Goal: Information Seeking & Learning: Learn about a topic

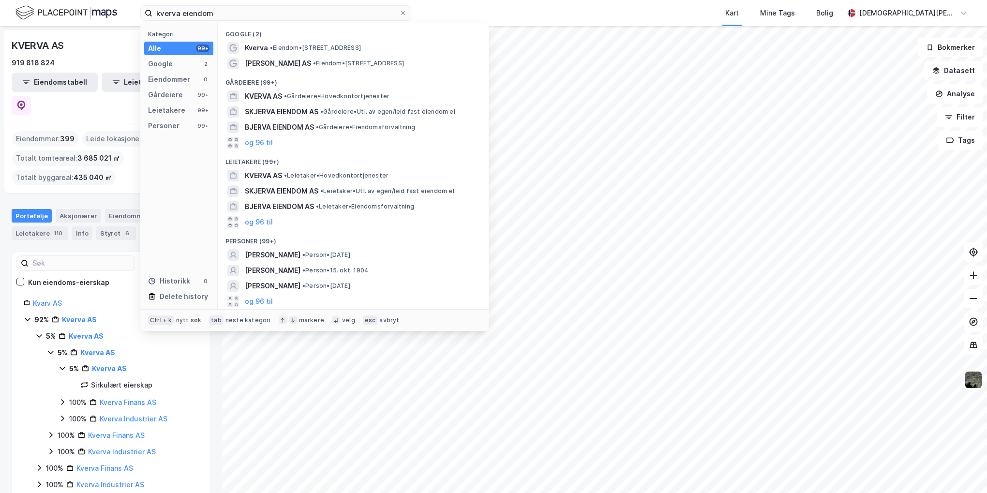
click at [218, 11] on input "kverva eiendom" at bounding box center [275, 13] width 247 height 15
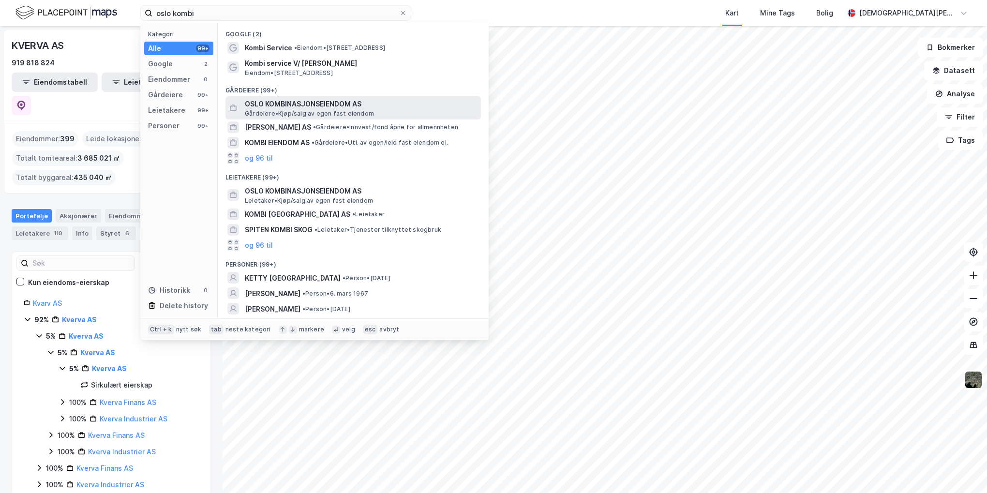
type input "oslo kombi"
click at [306, 110] on span "Gårdeiere • Kjøp/salg av egen fast eiendom" at bounding box center [309, 114] width 129 height 8
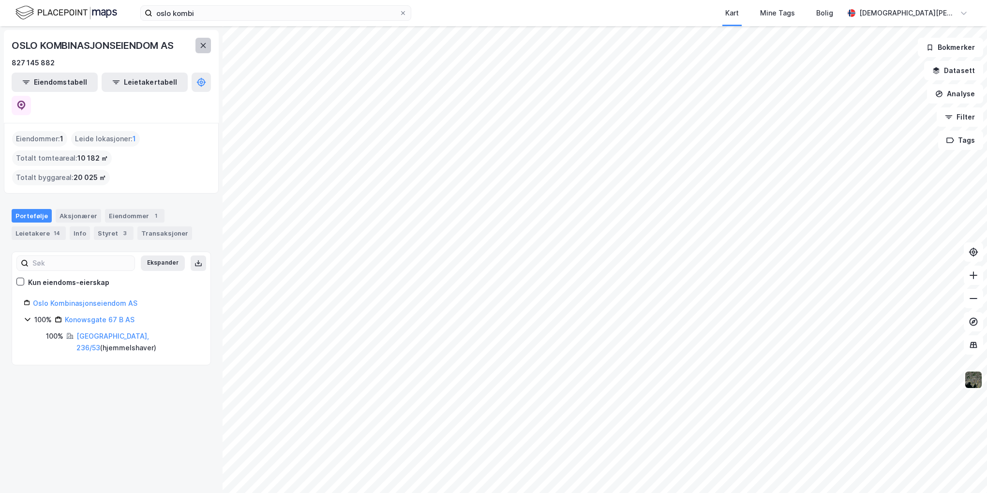
click at [198, 40] on button at bounding box center [202, 45] width 15 height 15
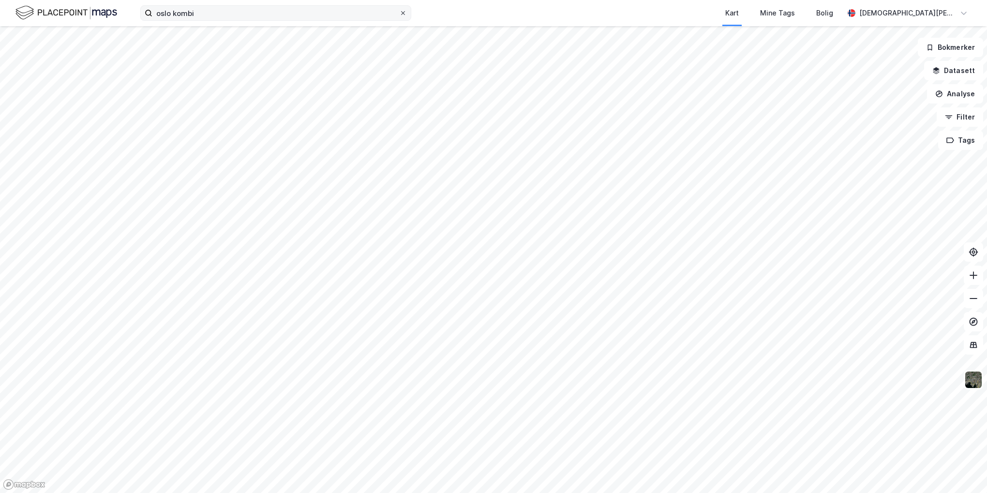
click at [400, 12] on icon at bounding box center [403, 13] width 6 height 6
click at [399, 12] on input "oslo kombi" at bounding box center [275, 13] width 247 height 15
click at [526, 19] on div "Kart Mine Tags Bolig" at bounding box center [650, 13] width 386 height 26
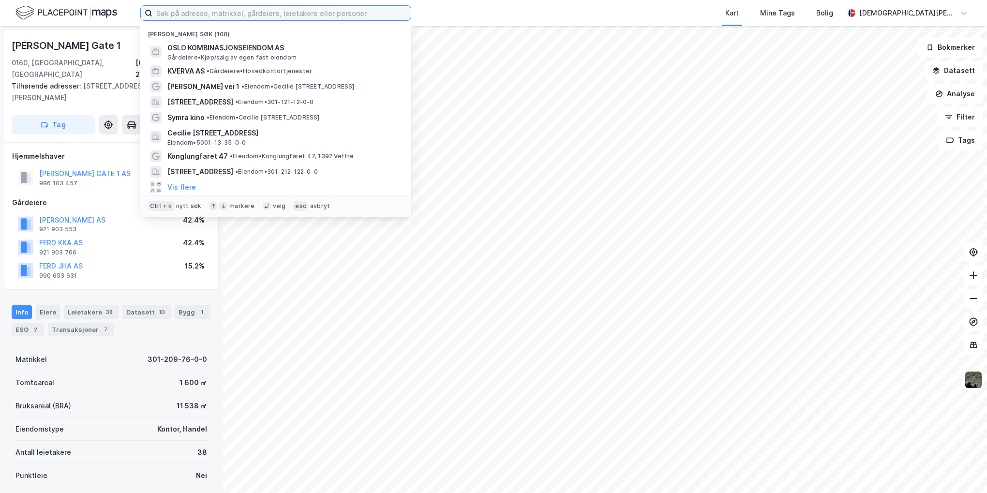
click at [197, 17] on input at bounding box center [281, 13] width 258 height 15
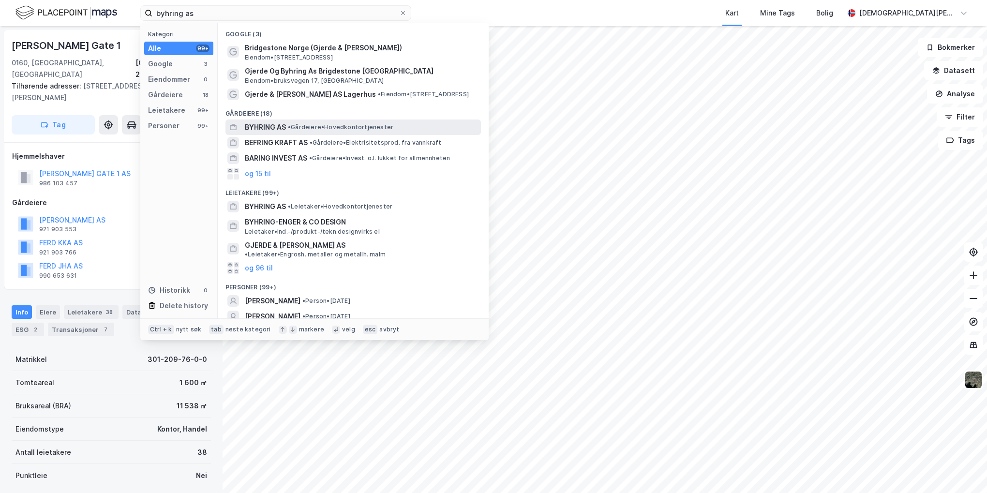
click at [336, 126] on span "• Gårdeiere • Hovedkontortjenester" at bounding box center [340, 127] width 105 height 8
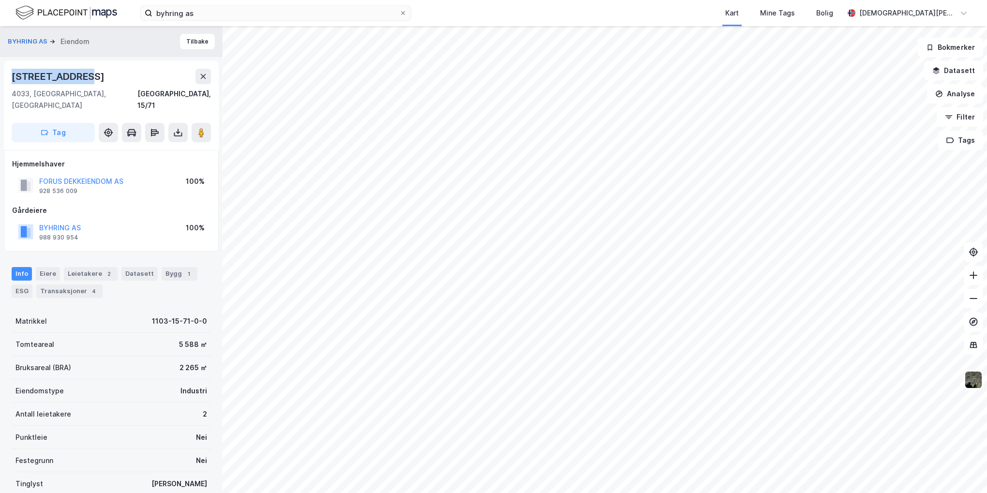
drag, startPoint x: 87, startPoint y: 77, endPoint x: 11, endPoint y: 76, distance: 76.4
click at [11, 76] on div "[STREET_ADDRESS]" at bounding box center [111, 105] width 215 height 89
copy div "[STREET_ADDRESS]"
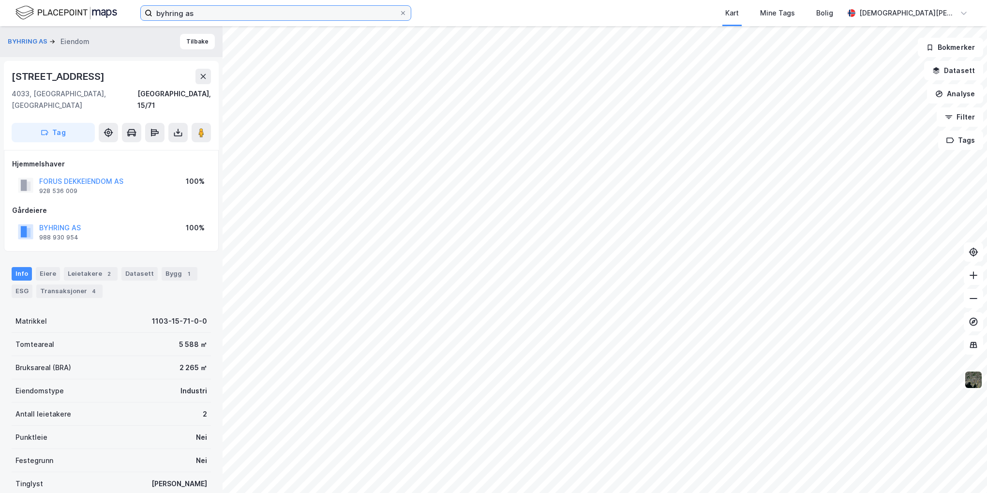
click at [200, 11] on input "byhring as" at bounding box center [275, 13] width 247 height 15
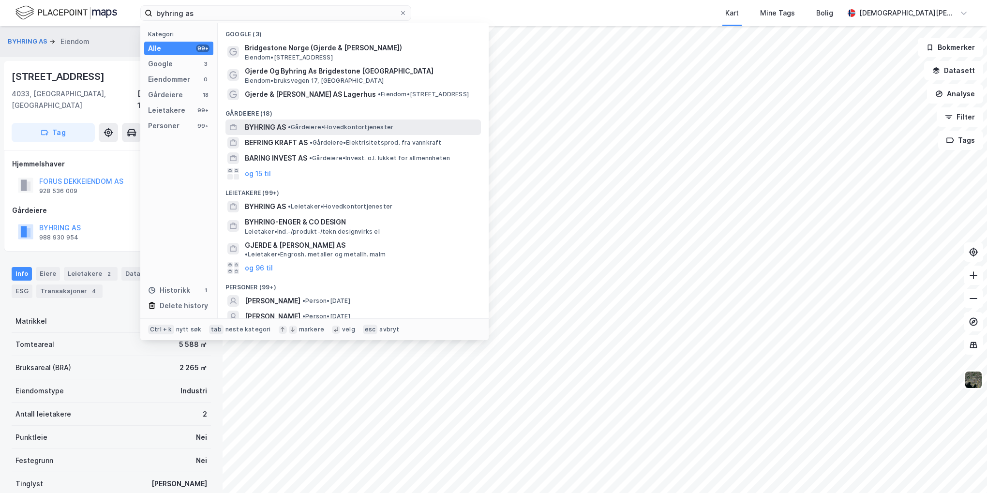
click at [301, 127] on span "• Gårdeiere • Hovedkontortjenester" at bounding box center [340, 127] width 105 height 8
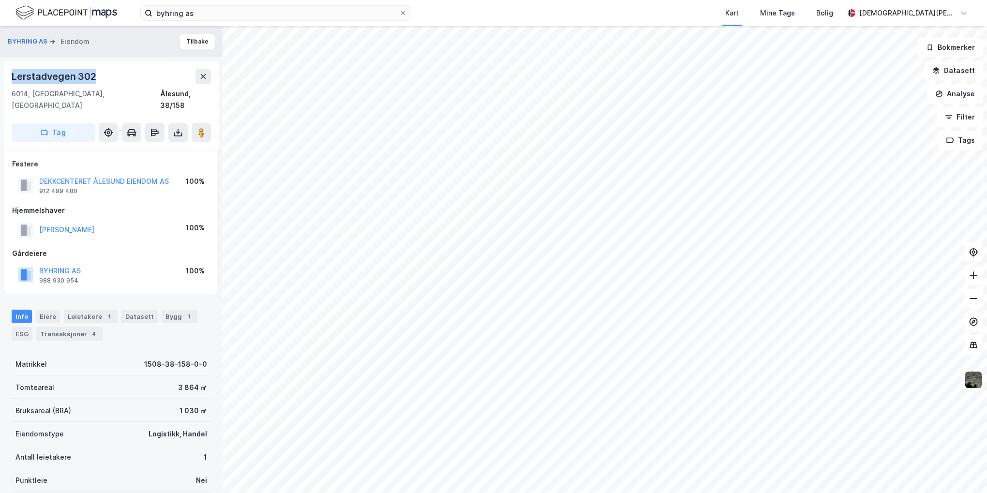
drag, startPoint x: 81, startPoint y: 75, endPoint x: 14, endPoint y: 77, distance: 67.2
click at [14, 77] on div "Lerstadvegen 302" at bounding box center [111, 76] width 199 height 15
copy div "Lerstadvegen 302"
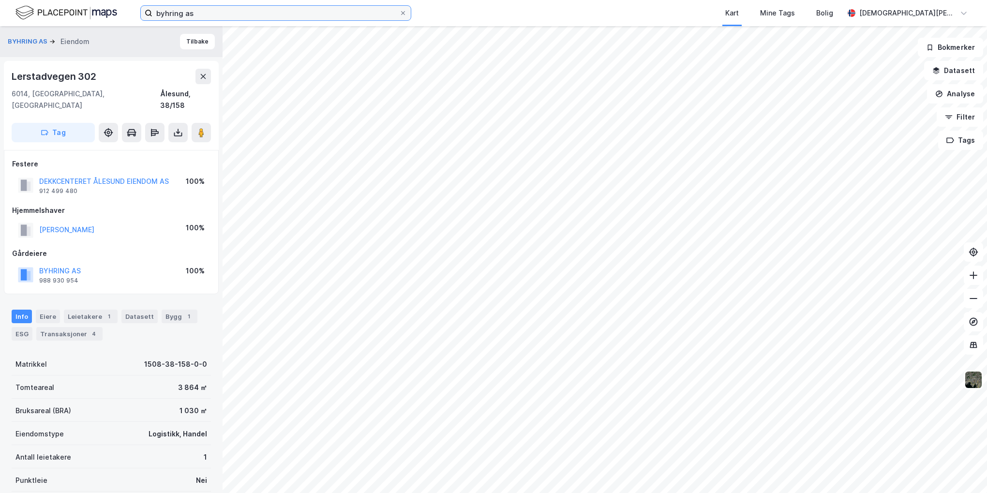
click at [228, 19] on input "byhring as" at bounding box center [275, 13] width 247 height 15
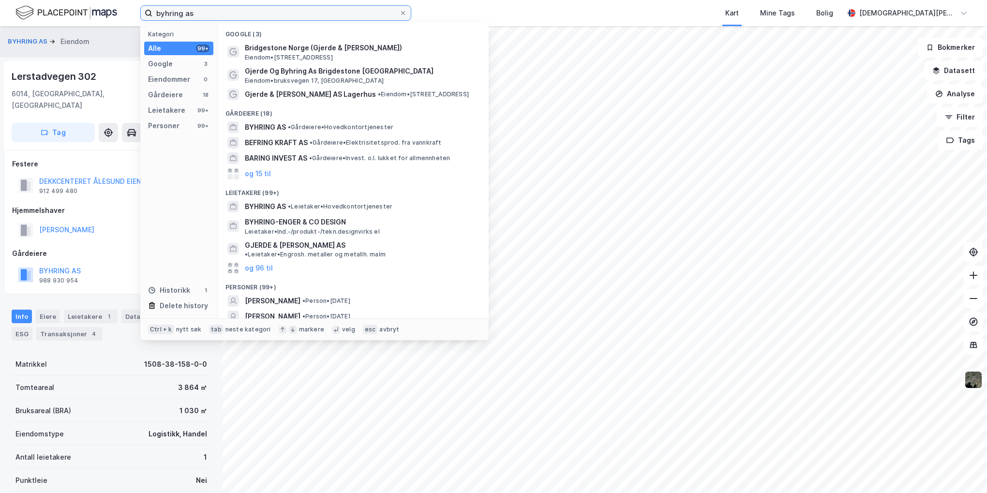
click at [228, 19] on input "byhring as" at bounding box center [275, 13] width 247 height 15
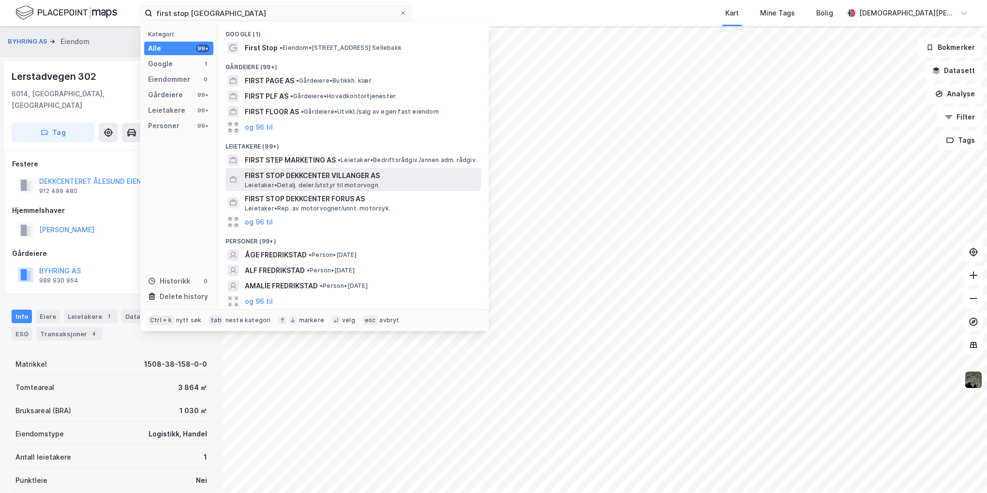
click at [313, 175] on span "FIRST STOP DEKKCENTER VILLANGER AS" at bounding box center [361, 176] width 232 height 12
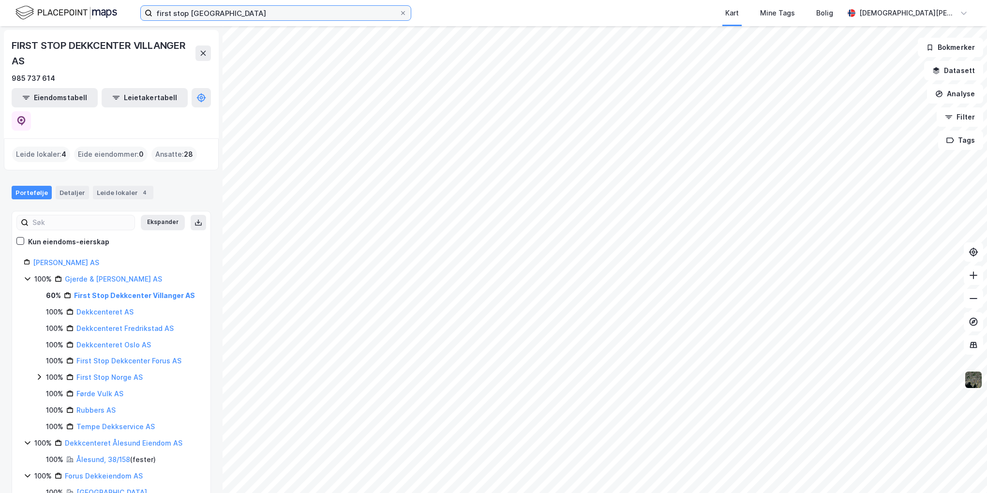
click at [236, 13] on input "first stop [GEOGRAPHIC_DATA]" at bounding box center [275, 13] width 247 height 15
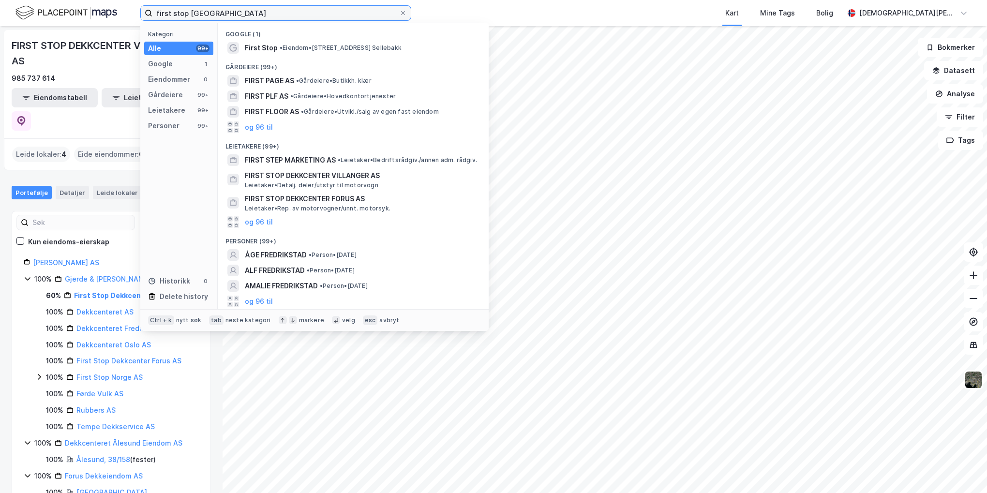
paste input "[STREET_ADDRESS]"
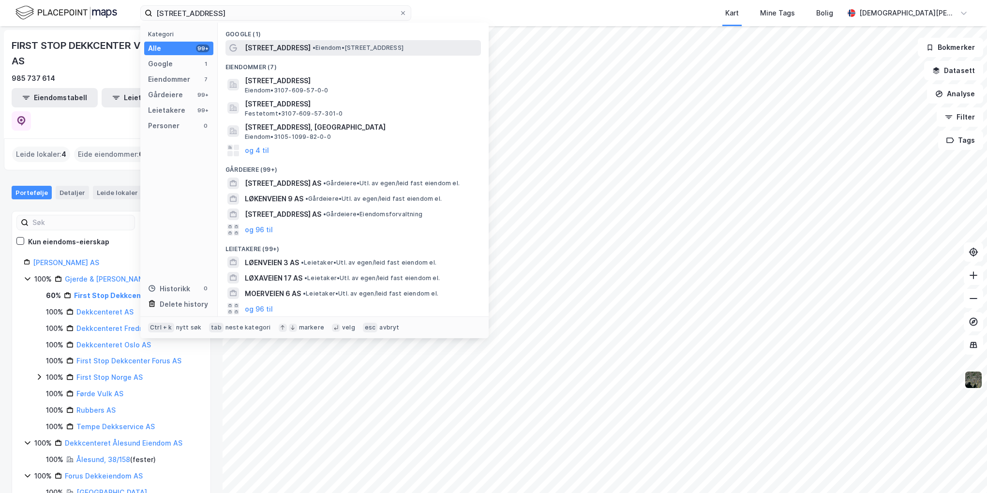
click at [312, 45] on span "• Eiendom • [STREET_ADDRESS] Sellebakk" at bounding box center [357, 48] width 91 height 8
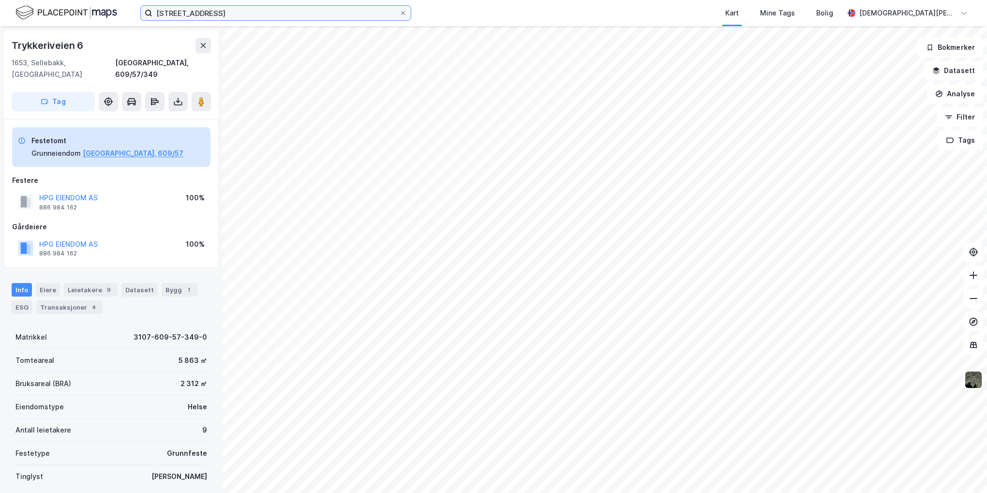
click at [247, 19] on input "[STREET_ADDRESS]" at bounding box center [275, 13] width 247 height 15
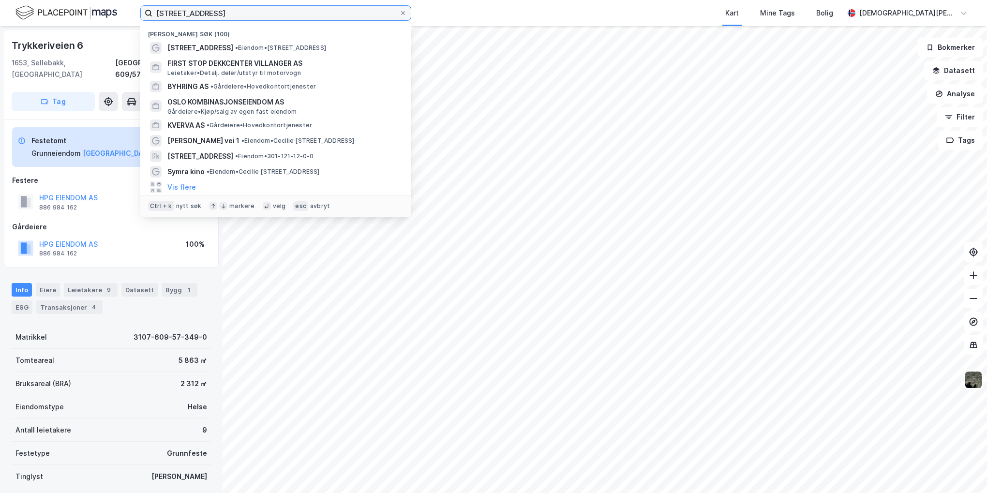
click at [247, 19] on input "[STREET_ADDRESS]" at bounding box center [275, 13] width 247 height 15
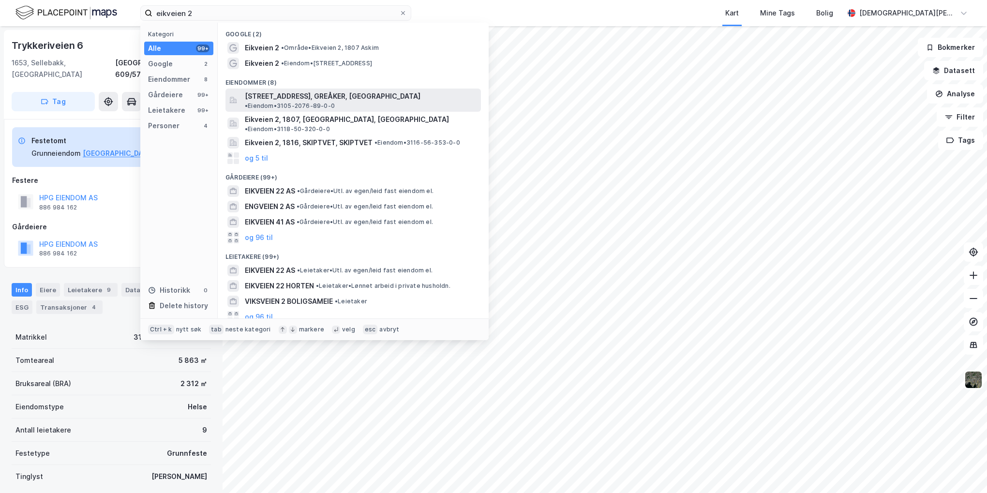
click at [283, 96] on span "[STREET_ADDRESS], GREÅKER, [GEOGRAPHIC_DATA]" at bounding box center [333, 96] width 176 height 12
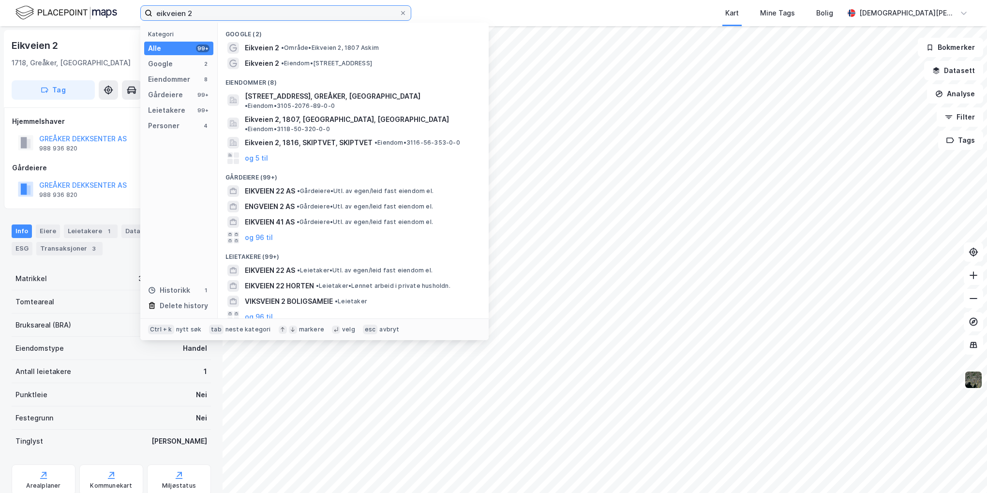
drag, startPoint x: 201, startPoint y: 10, endPoint x: 21, endPoint y: -14, distance: 181.5
click at [21, 0] on html "eikveien 2 Kategori Alle 99+ Google 2 Eiendommer 8 Gårdeiere 99+ Leietakere 99+…" at bounding box center [493, 246] width 987 height 493
paste input "Løenveien 3 AS"
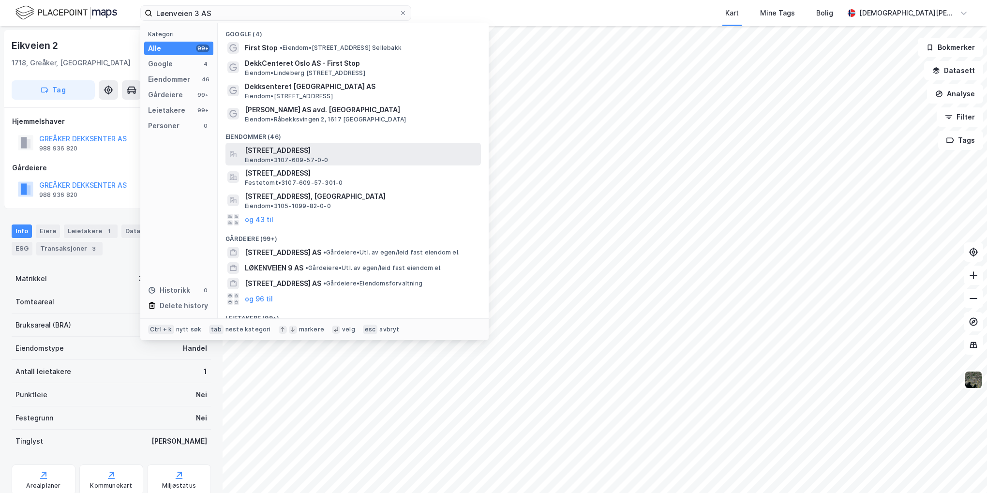
click at [326, 154] on span "[STREET_ADDRESS]" at bounding box center [361, 151] width 232 height 12
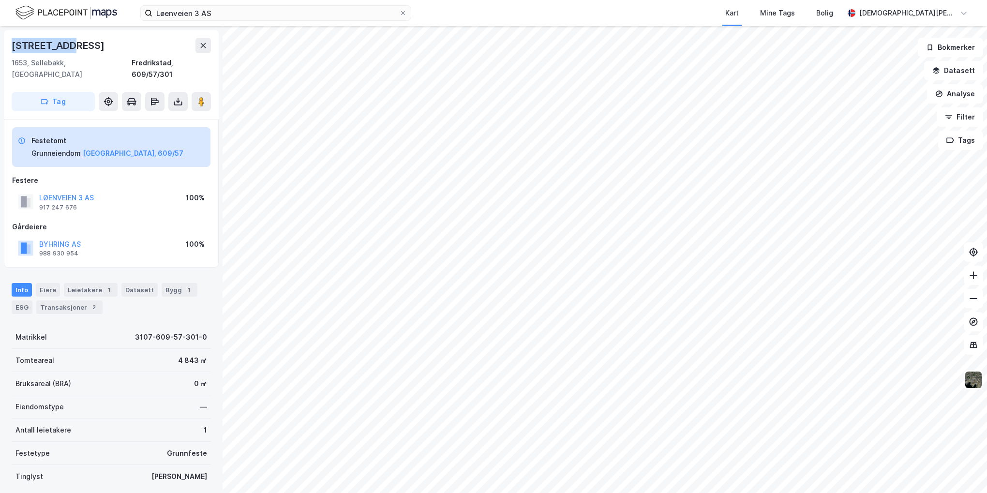
drag, startPoint x: 70, startPoint y: 43, endPoint x: 12, endPoint y: 42, distance: 58.0
click at [12, 42] on div "[STREET_ADDRESS]" at bounding box center [111, 45] width 199 height 15
copy div "[STREET_ADDRESS]"
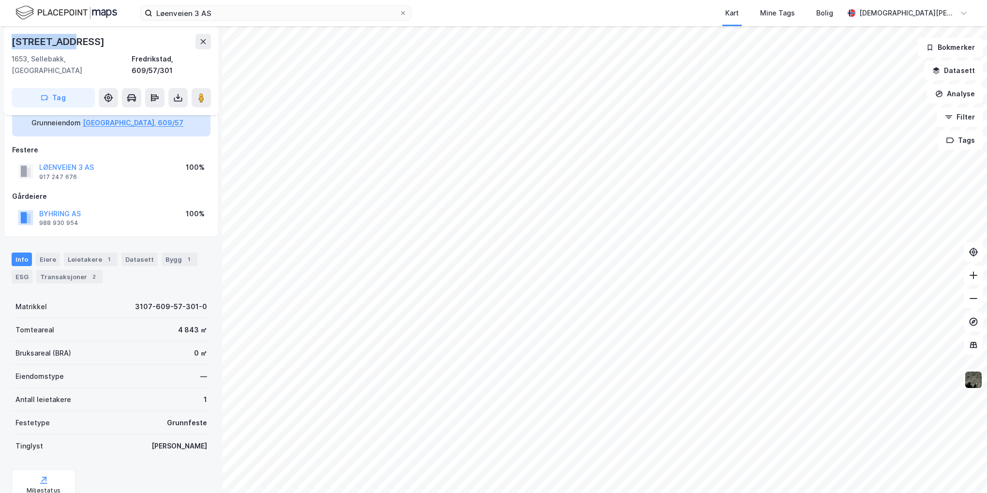
scroll to position [48, 0]
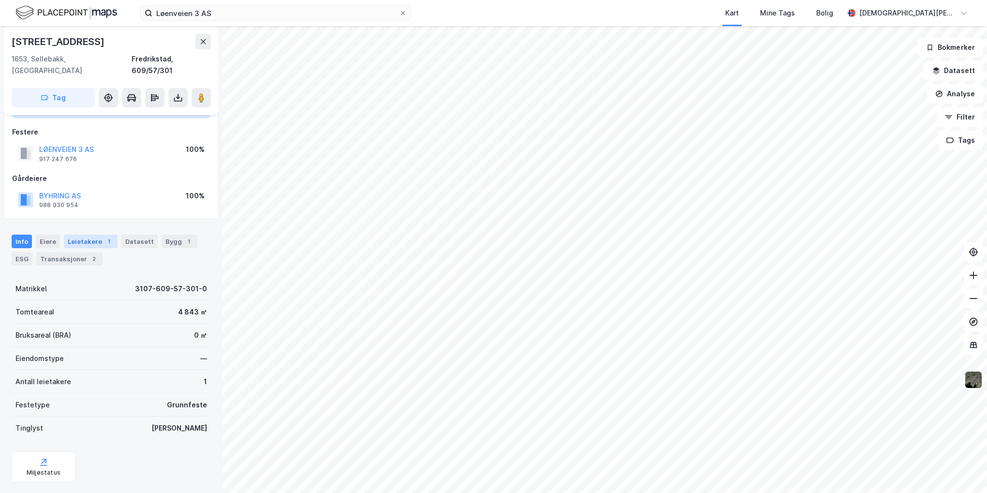
click at [89, 235] on div "Leietakere 1" at bounding box center [91, 242] width 54 height 14
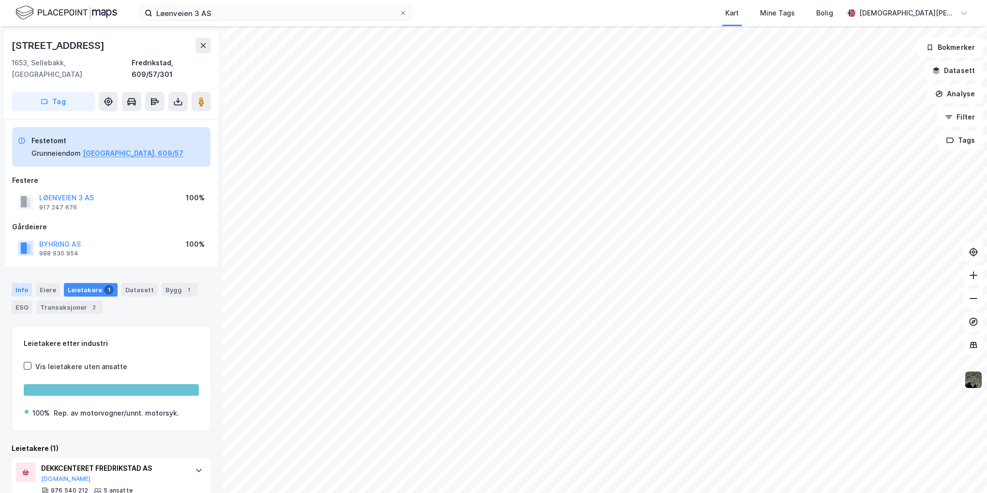
click at [29, 283] on div "Info" at bounding box center [22, 290] width 20 height 14
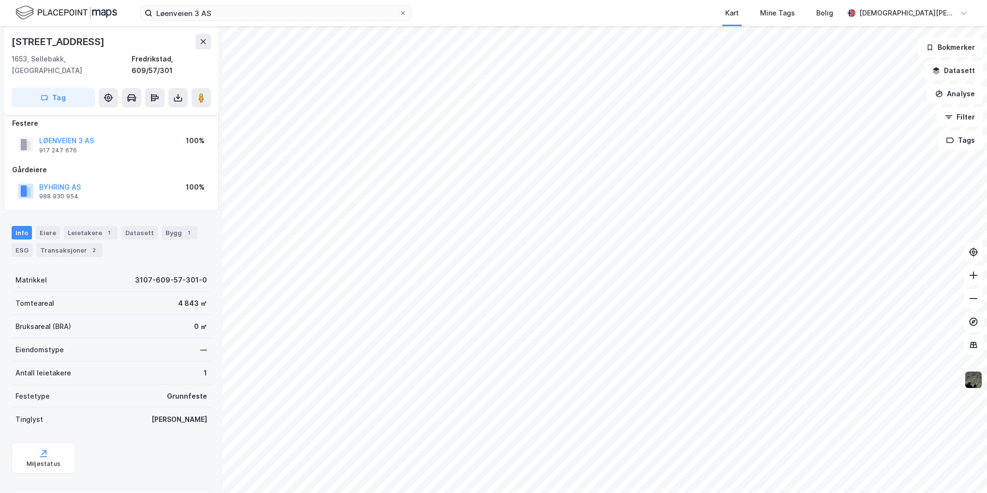
scroll to position [9, 0]
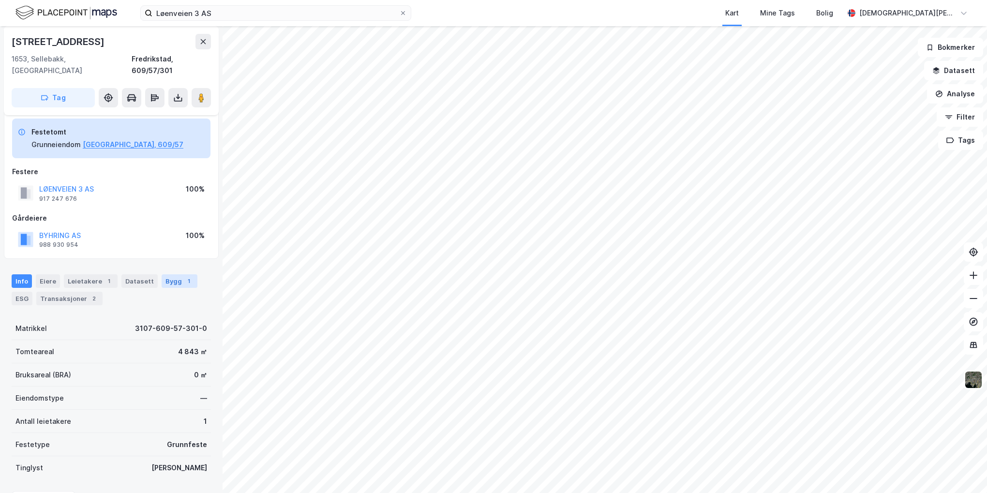
click at [184, 276] on div "1" at bounding box center [189, 281] width 10 height 10
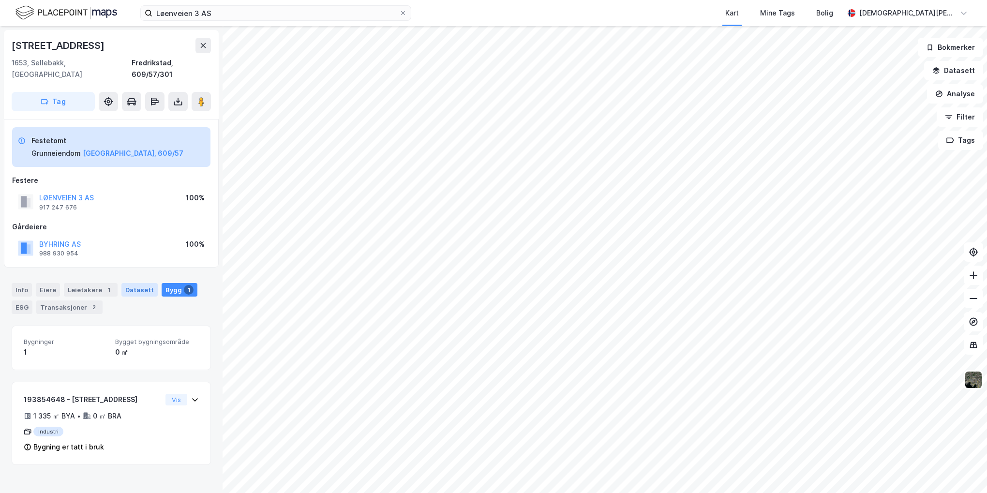
click at [126, 283] on div "Datasett" at bounding box center [139, 290] width 36 height 14
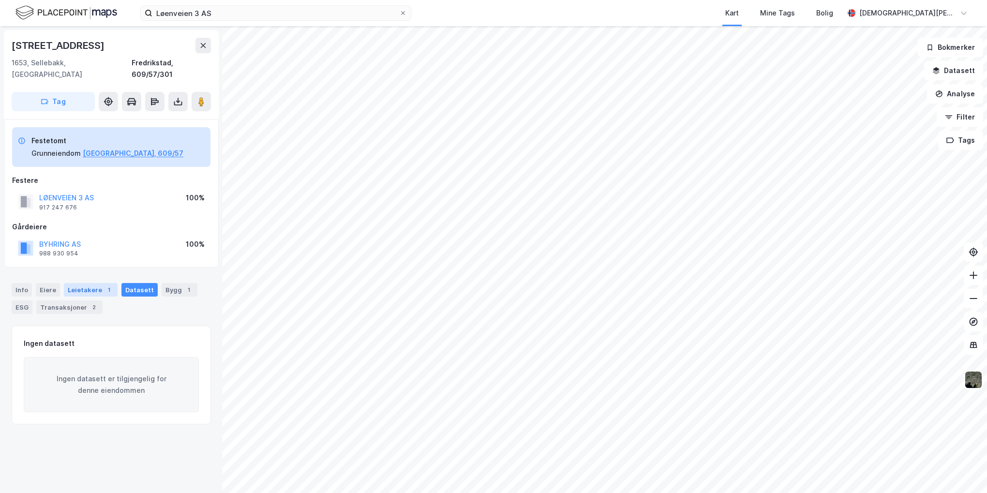
click at [101, 283] on div "Leietakere 1" at bounding box center [91, 290] width 54 height 14
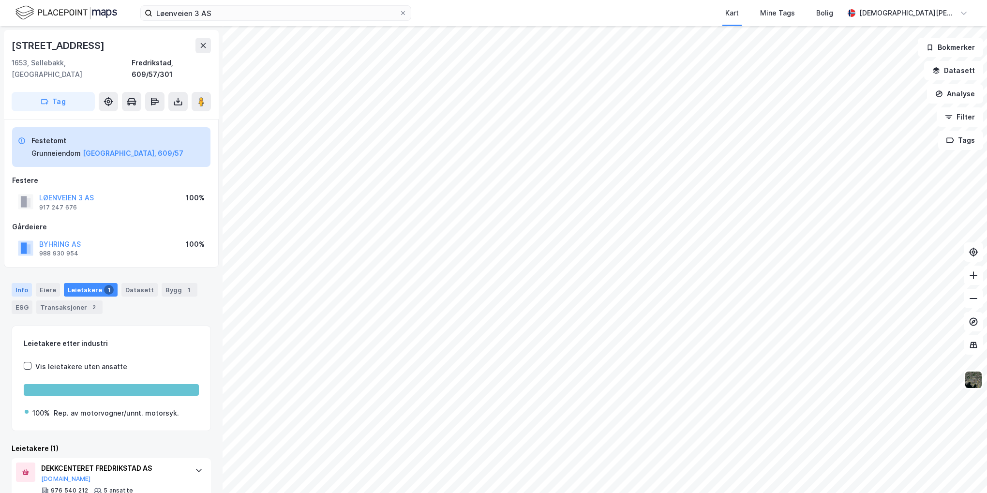
click at [21, 283] on div "Info" at bounding box center [22, 290] width 20 height 14
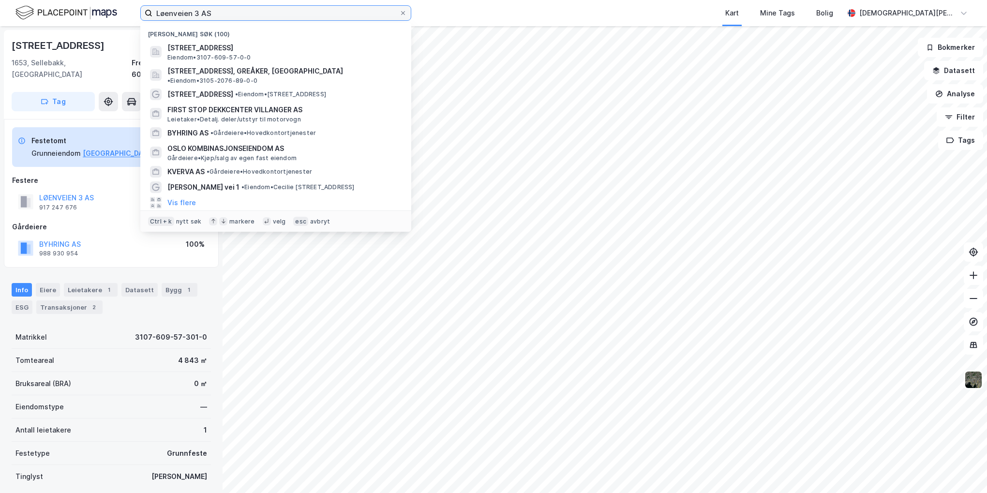
drag, startPoint x: 118, startPoint y: 2, endPoint x: 89, endPoint y: 1, distance: 28.5
click at [89, 1] on div "Løenveien 3 AS Nylige søk (100) [STREET_ADDRESS], 1653, SELLEBAKK, FREDRIKSTAD …" at bounding box center [493, 13] width 987 height 26
paste input "erstadvegen 302"
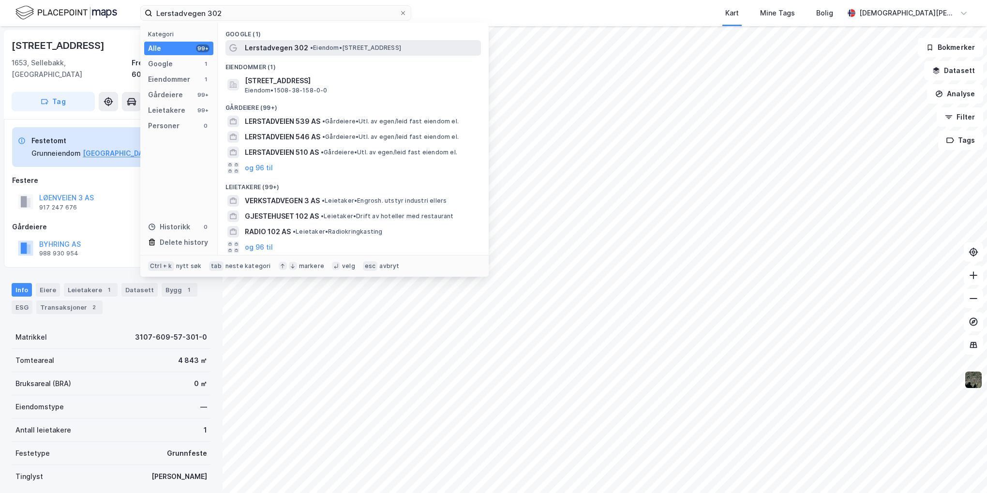
click at [277, 50] on span "Lerstadvegen 302" at bounding box center [276, 48] width 63 height 12
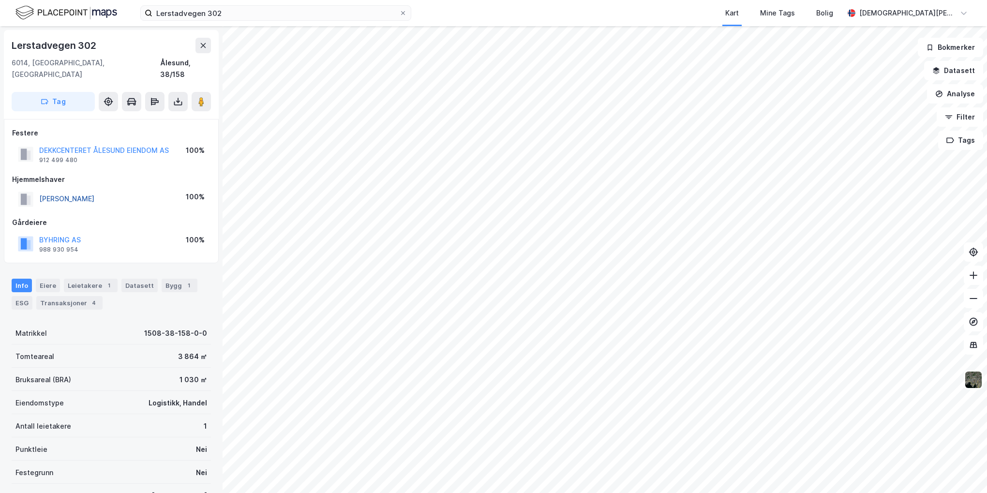
drag, startPoint x: 73, startPoint y: 185, endPoint x: 58, endPoint y: 187, distance: 14.6
click at [0, 0] on button "[PERSON_NAME]" at bounding box center [0, 0] width 0 height 0
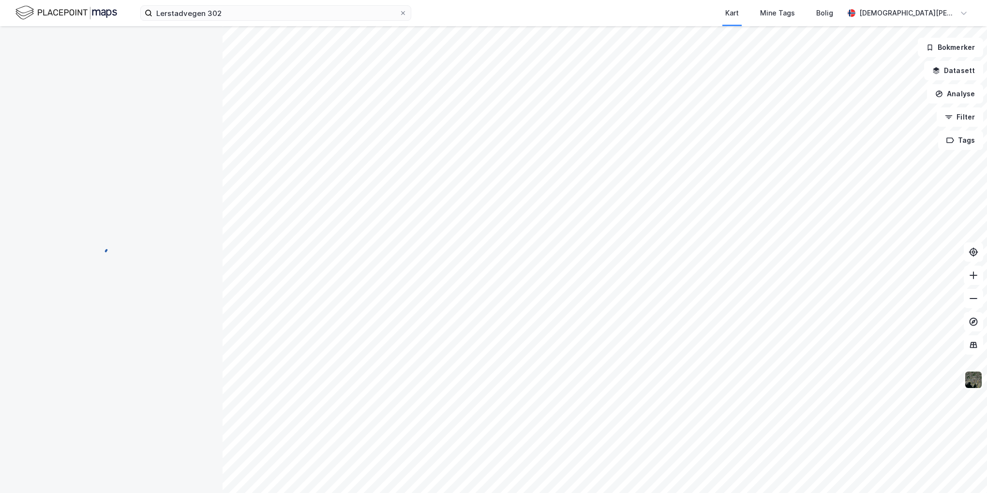
scroll to position [0, 0]
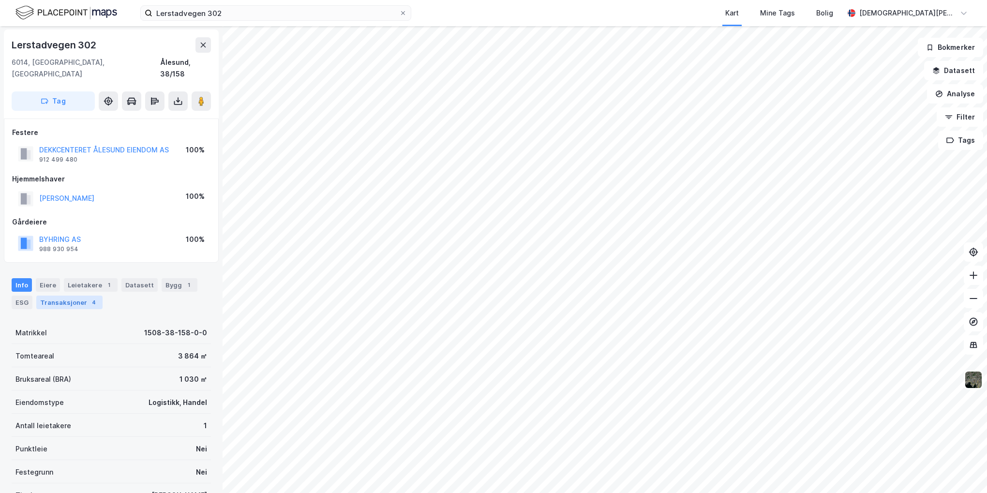
click at [89, 297] on div "4" at bounding box center [94, 302] width 10 height 10
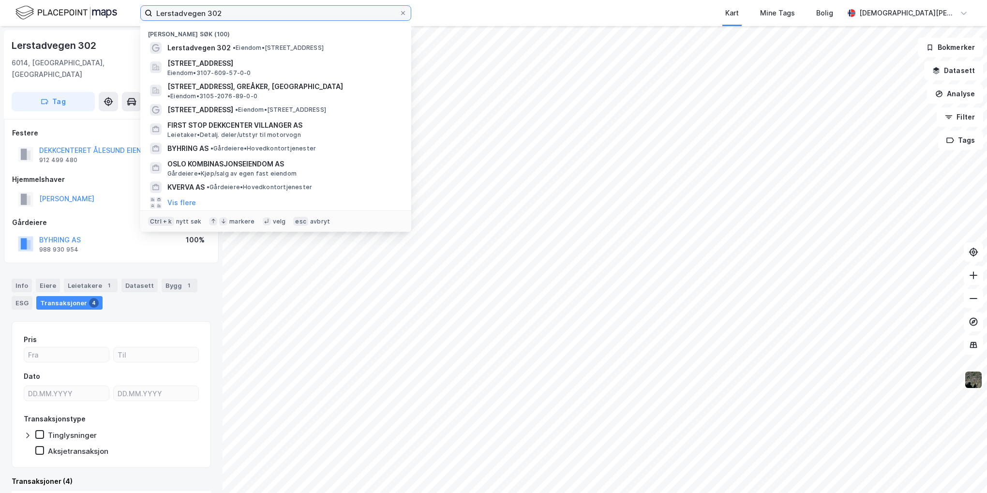
drag, startPoint x: 227, startPoint y: 13, endPoint x: 138, endPoint y: 11, distance: 89.5
click at [116, 11] on div "Lerstadvegen 302 Nylige søk (100) Lerstadvegen 302 • Eiendom • [STREET_ADDRESS]…" at bounding box center [493, 13] width 987 height 26
paste input "[STREET_ADDRESS]"
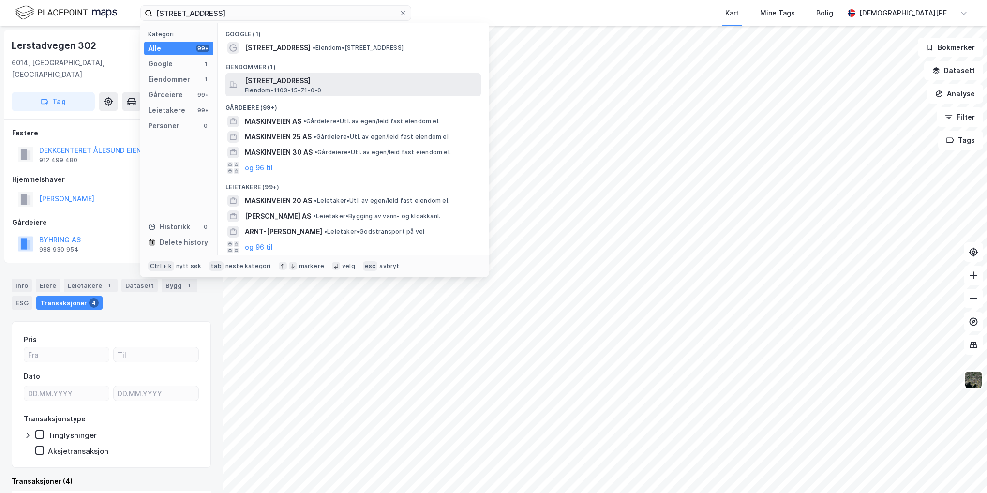
click at [302, 80] on span "[STREET_ADDRESS]" at bounding box center [361, 81] width 232 height 12
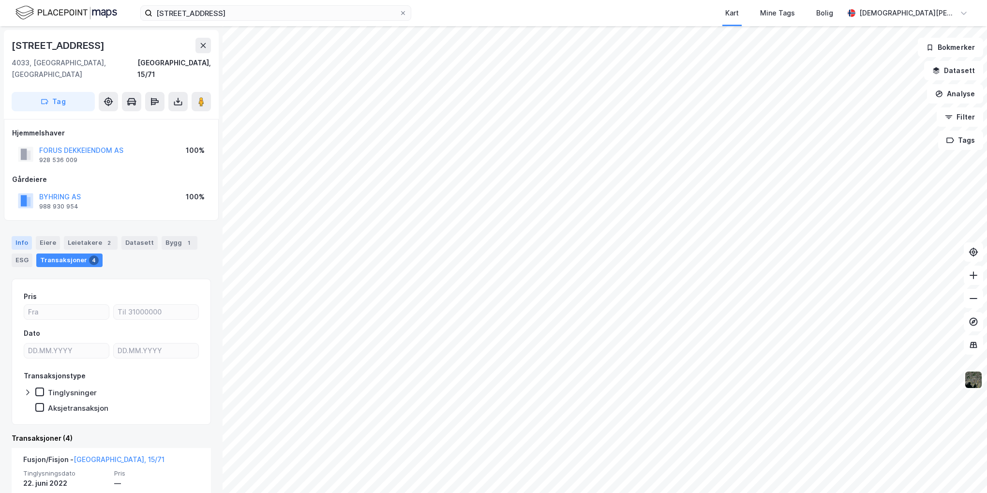
click at [25, 236] on div "Info" at bounding box center [22, 243] width 20 height 14
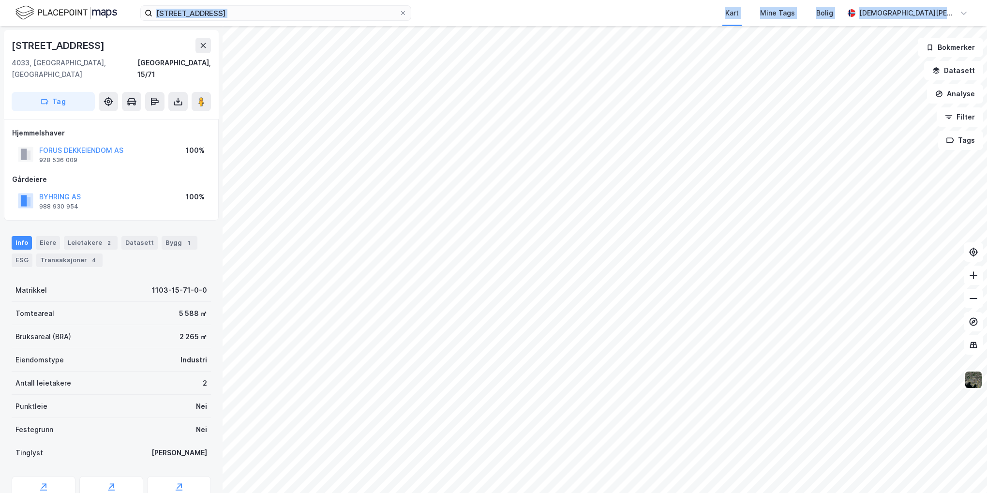
drag, startPoint x: 329, startPoint y: 3, endPoint x: 46, endPoint y: -4, distance: 283.5
click at [46, 0] on html "Maskinveien 20 Kart Mine Tags Bolig [PERSON_NAME] [STREET_ADDRESS], 15/71 Tag H…" at bounding box center [493, 246] width 987 height 493
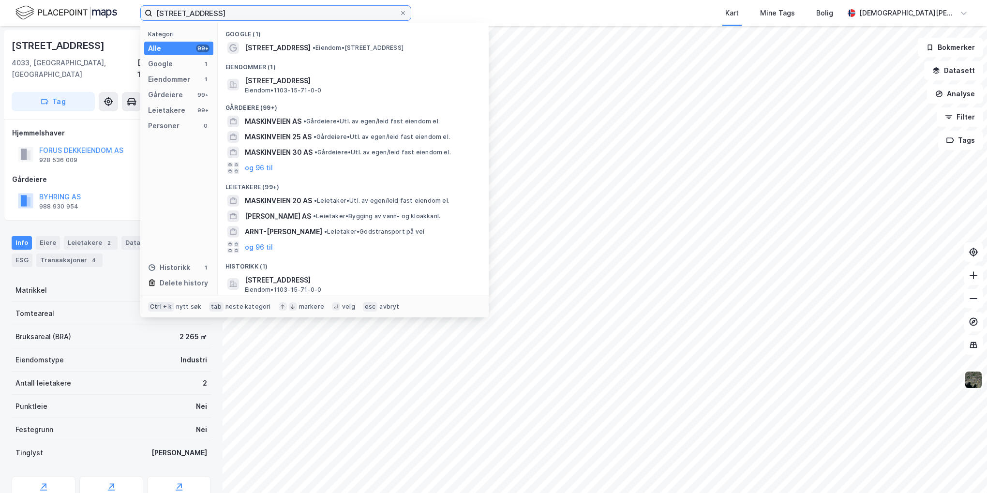
drag, startPoint x: 241, startPoint y: 11, endPoint x: 80, endPoint y: -7, distance: 162.5
click at [80, 0] on html "Maskinveien 20 Kategori Alle 99+ Google 1 Eiendommer 1 Gårdeiere 99+ Leietakere…" at bounding box center [493, 246] width 987 height 493
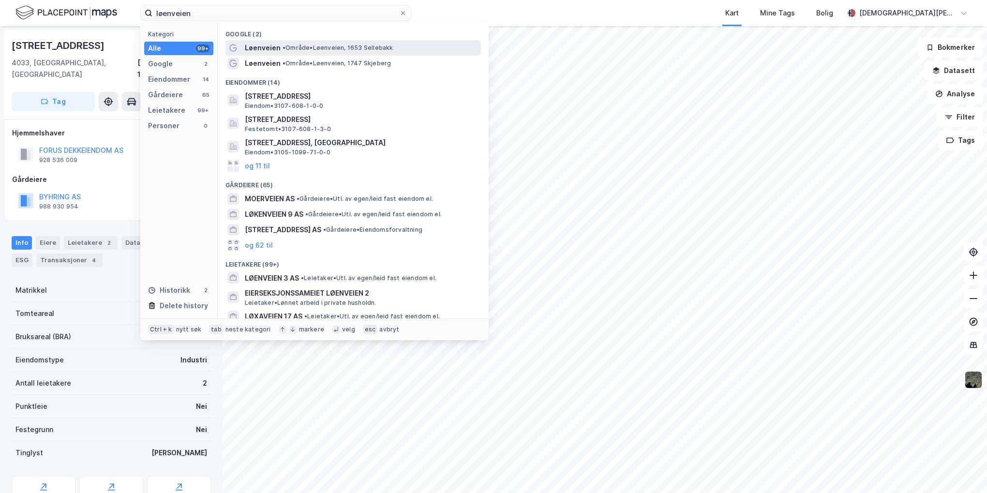
click at [303, 54] on div "Løenveien • Område • Løenveien, 1653 [GEOGRAPHIC_DATA]" at bounding box center [352, 47] width 255 height 15
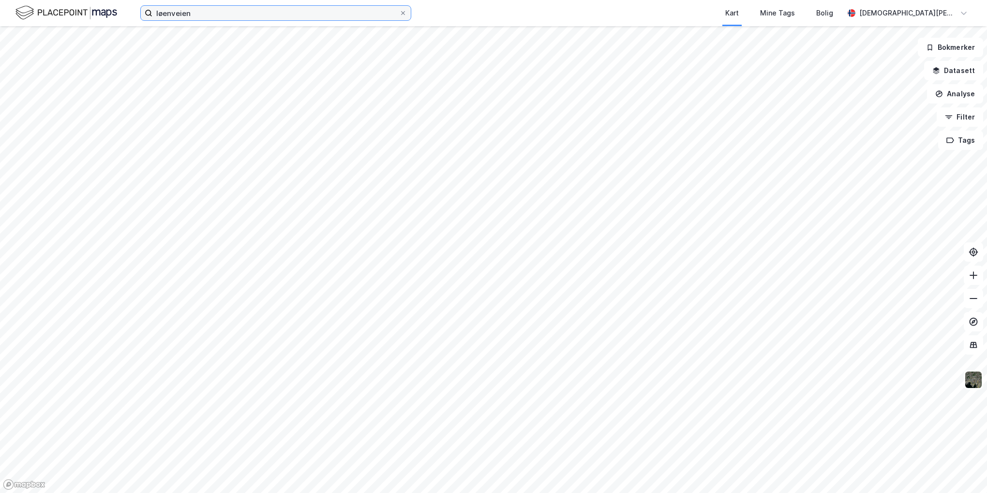
click at [236, 15] on input "løenveien" at bounding box center [275, 13] width 247 height 15
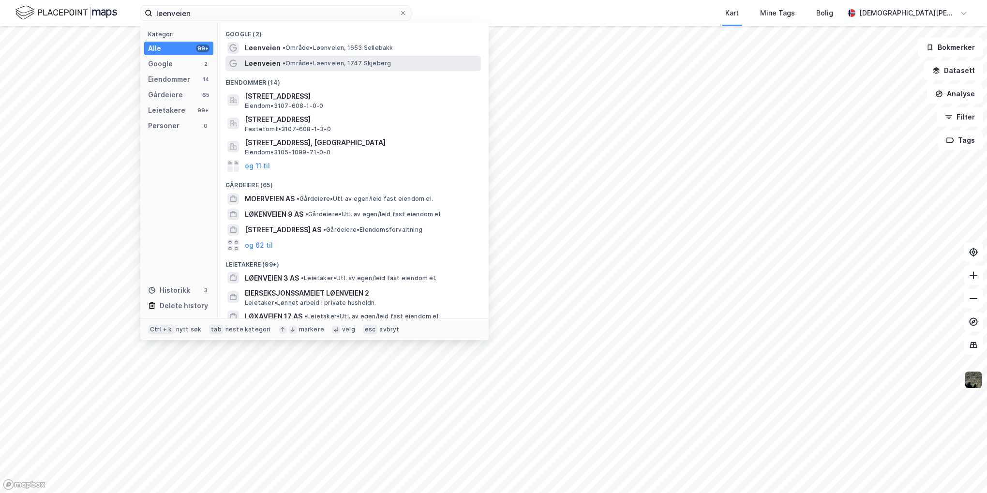
click at [270, 63] on span "Løenveien" at bounding box center [263, 64] width 36 height 12
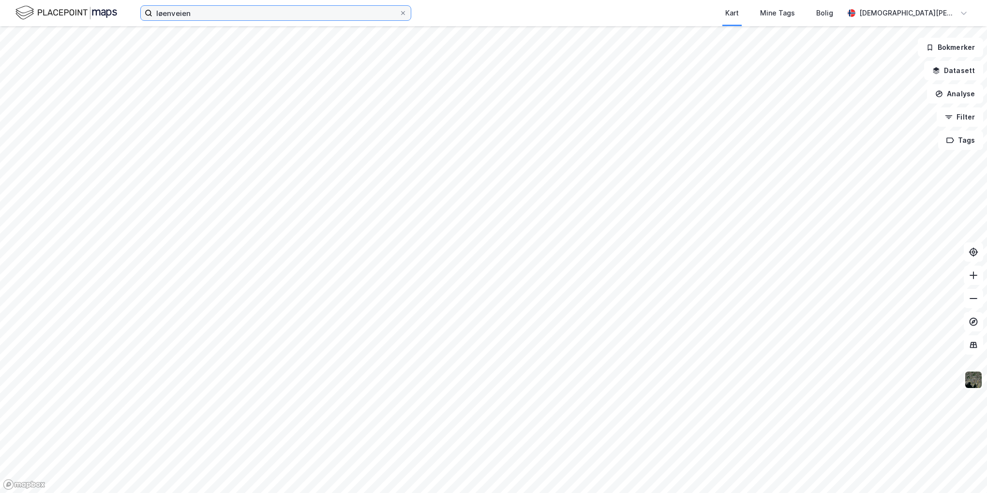
click at [209, 19] on input "løenveien" at bounding box center [275, 13] width 247 height 15
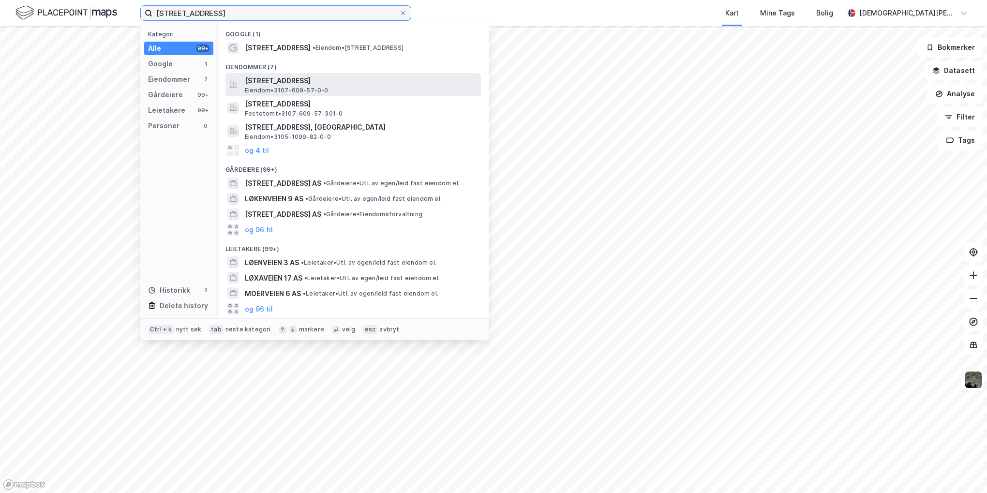
type input "[STREET_ADDRESS]"
click at [289, 81] on span "[STREET_ADDRESS]" at bounding box center [361, 81] width 232 height 12
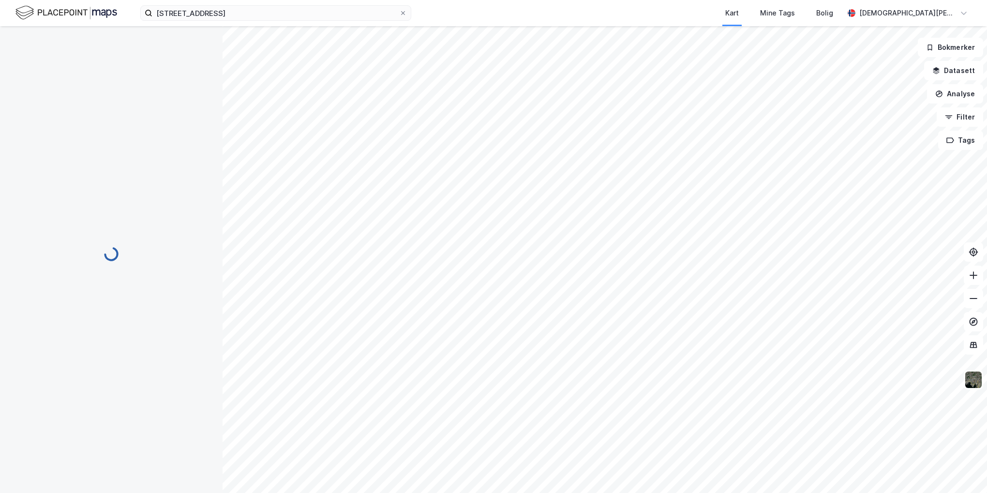
scroll to position [2, 0]
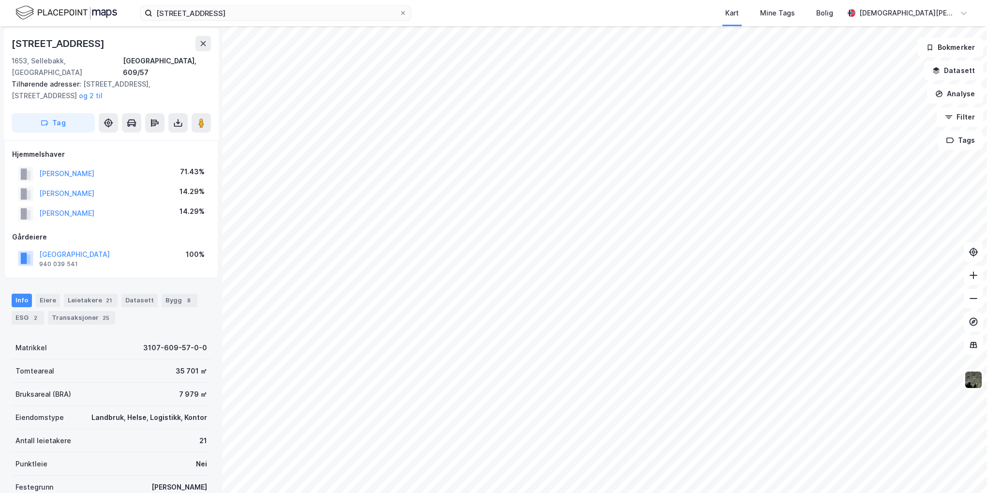
scroll to position [2, 0]
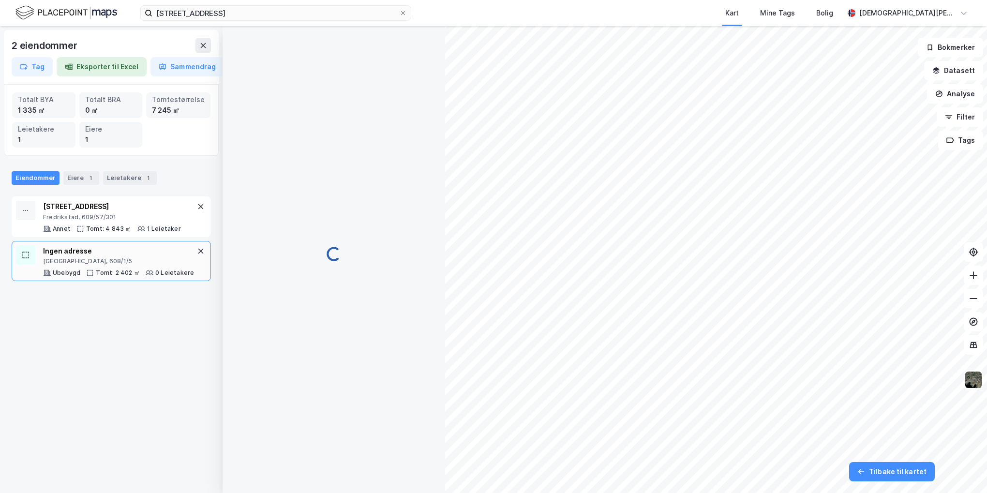
scroll to position [2, 0]
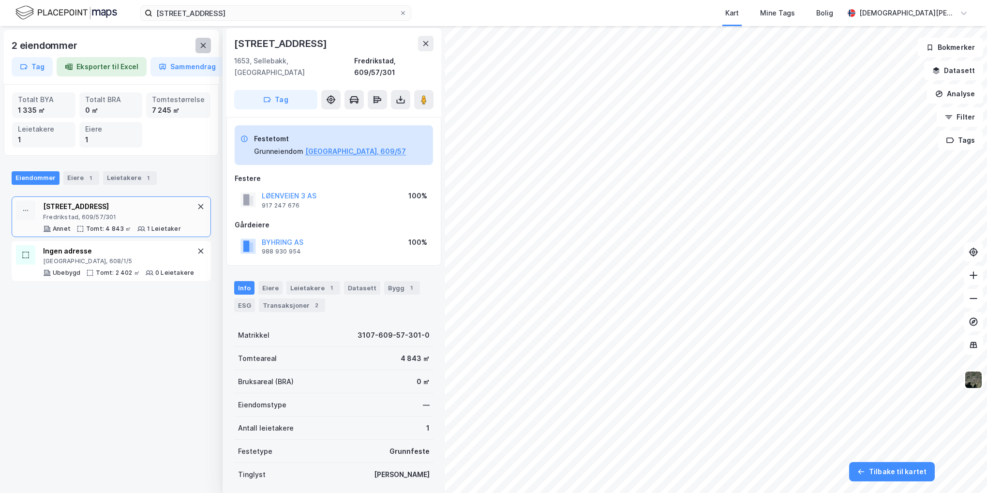
click at [197, 44] on button at bounding box center [202, 45] width 15 height 15
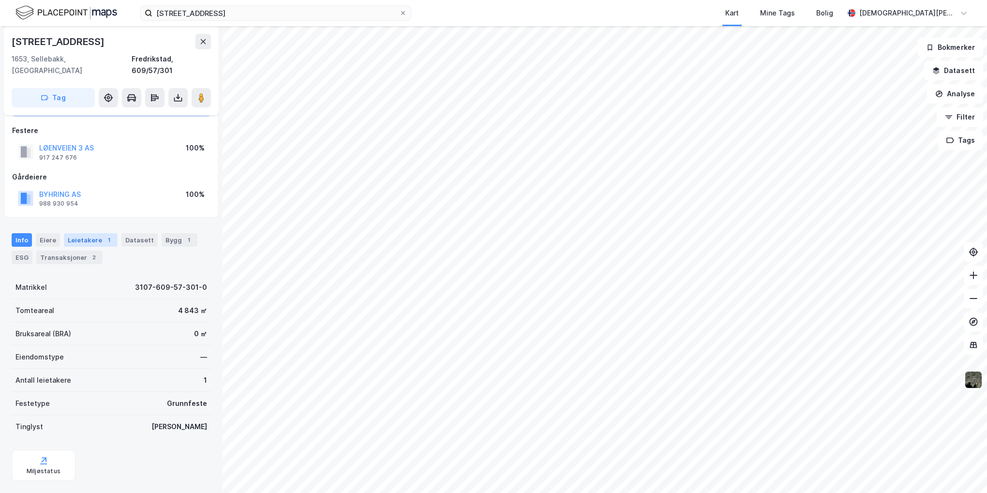
scroll to position [57, 0]
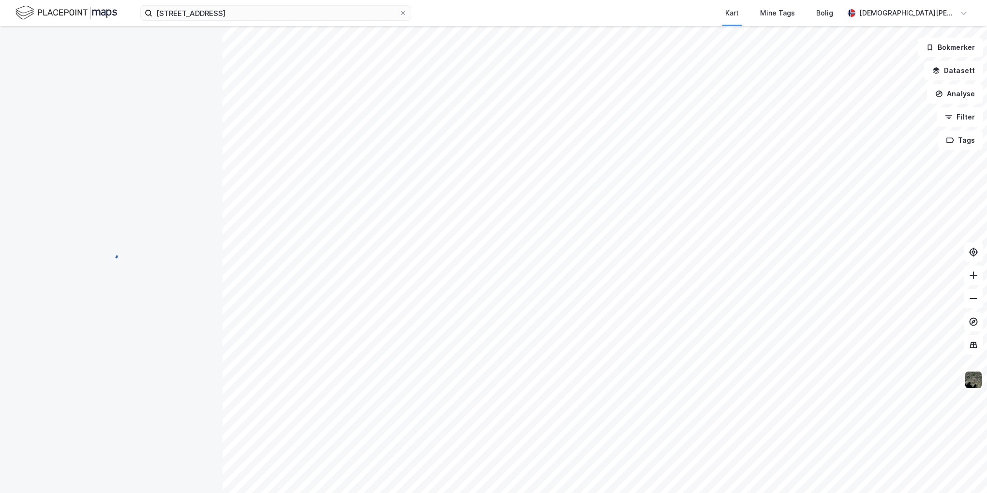
scroll to position [57, 0]
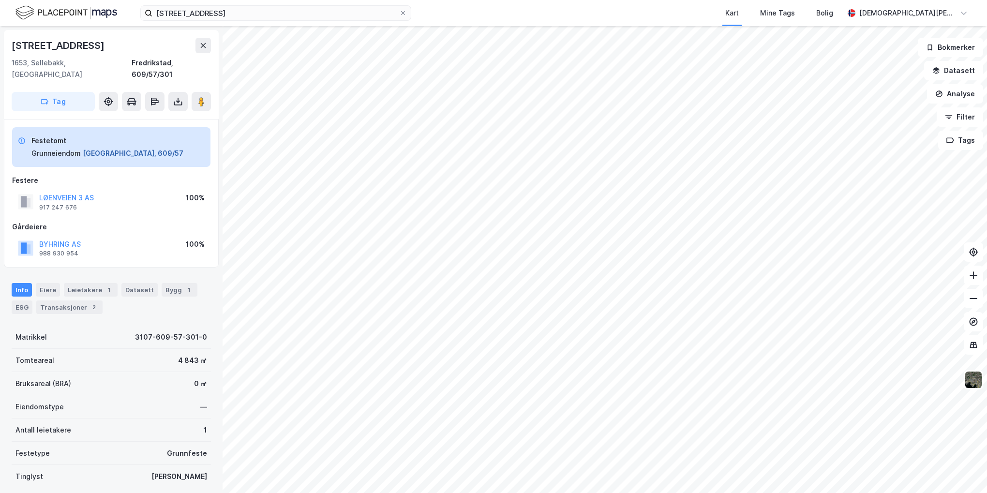
click at [123, 148] on button "[GEOGRAPHIC_DATA], 609/57" at bounding box center [133, 154] width 101 height 12
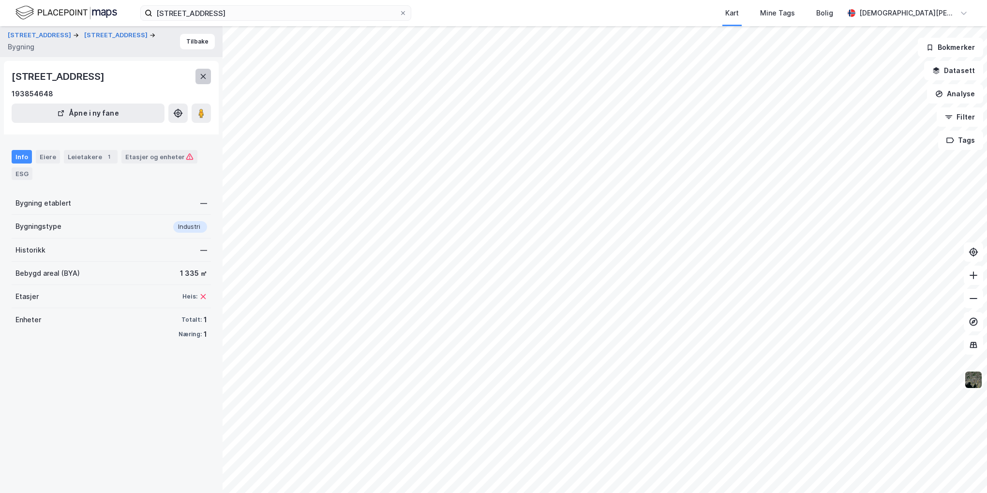
click at [208, 75] on button at bounding box center [202, 76] width 15 height 15
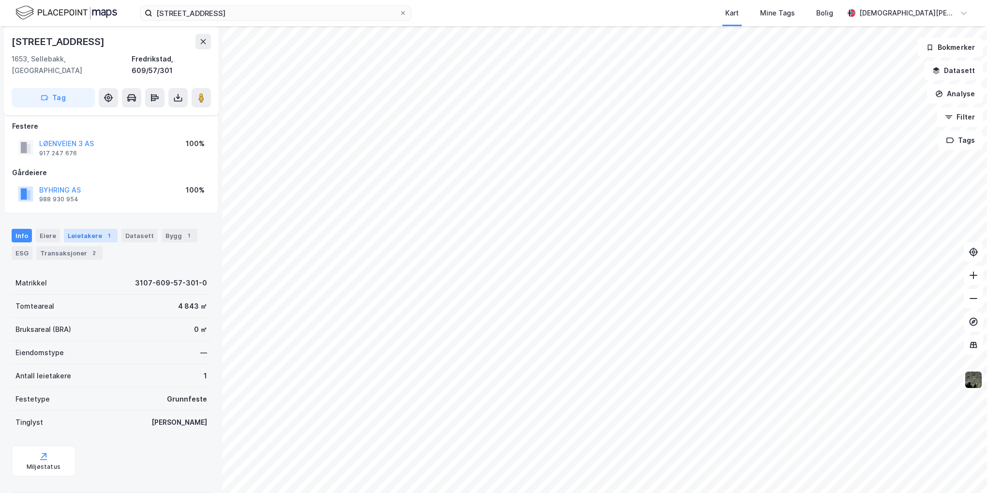
scroll to position [57, 0]
drag, startPoint x: 168, startPoint y: 384, endPoint x: 202, endPoint y: 383, distance: 33.4
click at [202, 384] on div "Festetype Grunnfeste" at bounding box center [111, 395] width 199 height 23
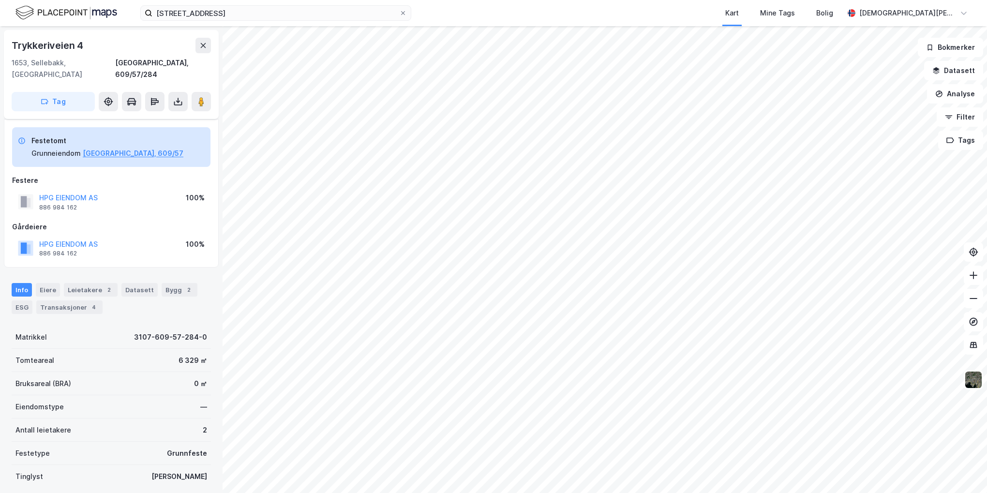
scroll to position [57, 0]
click at [108, 148] on button "[GEOGRAPHIC_DATA], 609/57" at bounding box center [133, 154] width 101 height 12
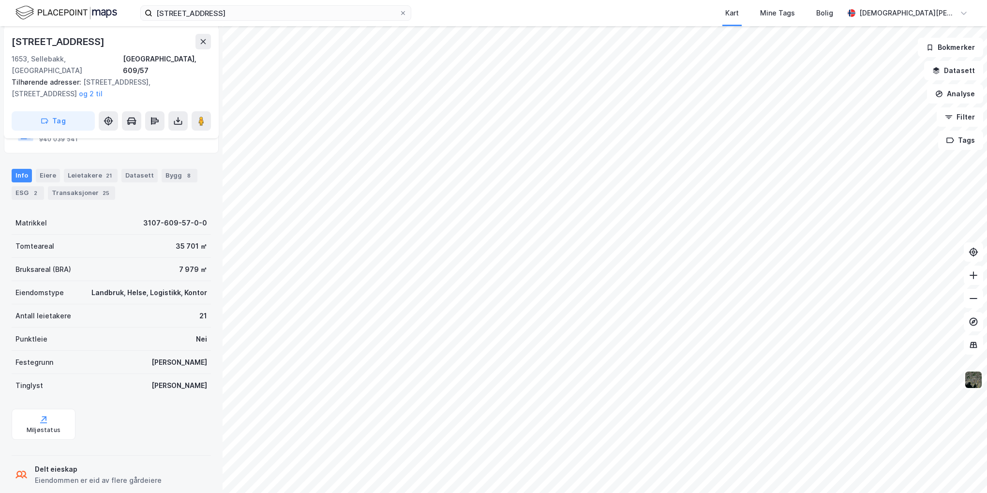
scroll to position [162, 0]
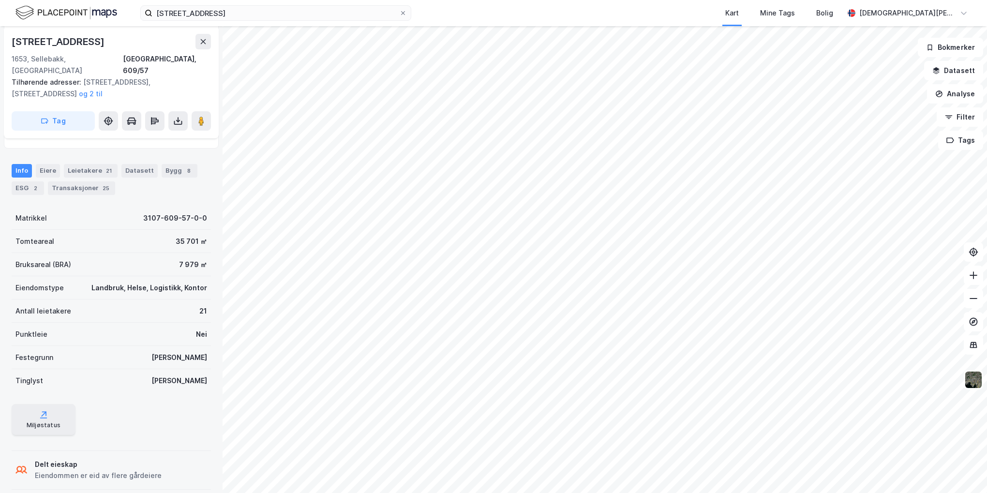
click at [49, 407] on div "Miljøstatus" at bounding box center [44, 419] width 64 height 31
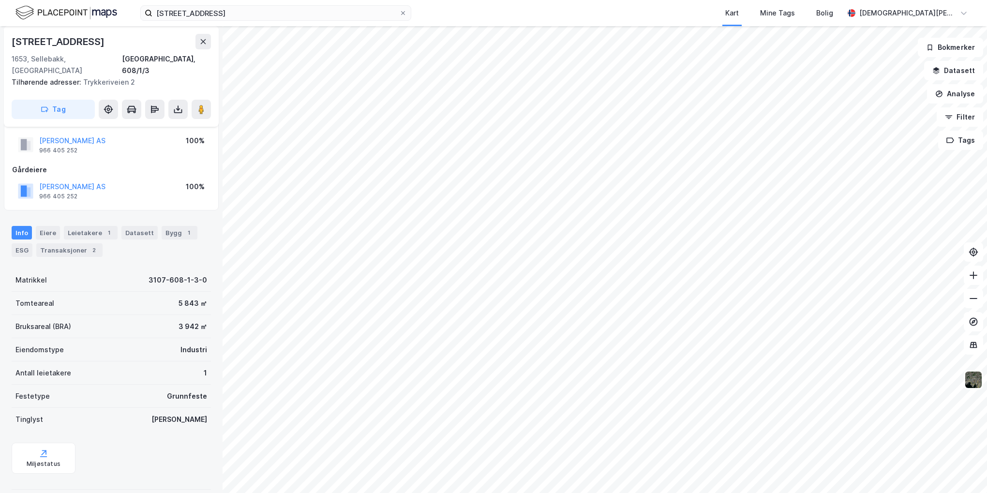
scroll to position [57, 0]
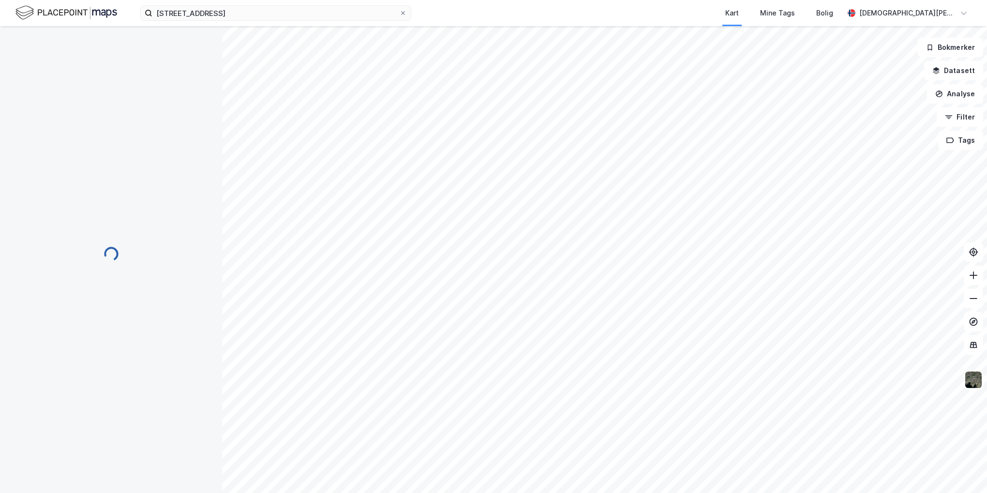
scroll to position [57, 0]
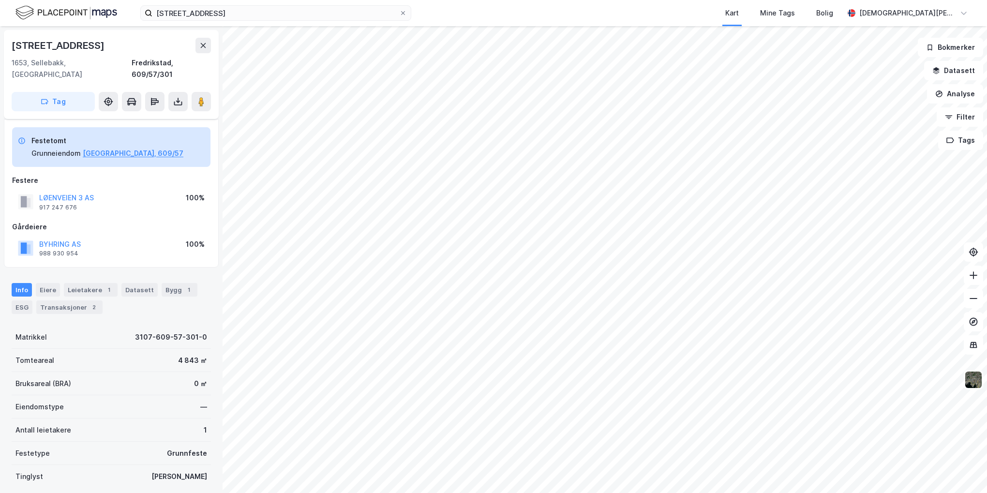
scroll to position [57, 0]
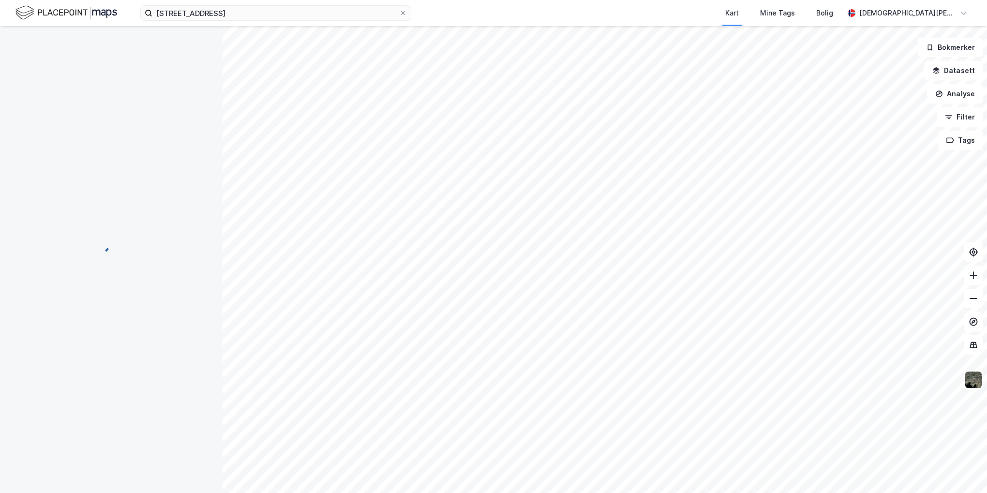
scroll to position [57, 0]
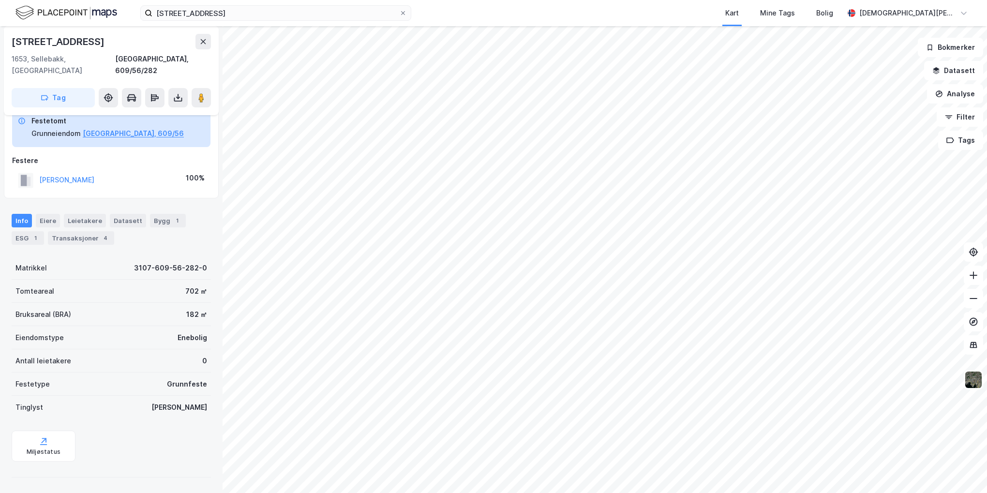
scroll to position [7, 0]
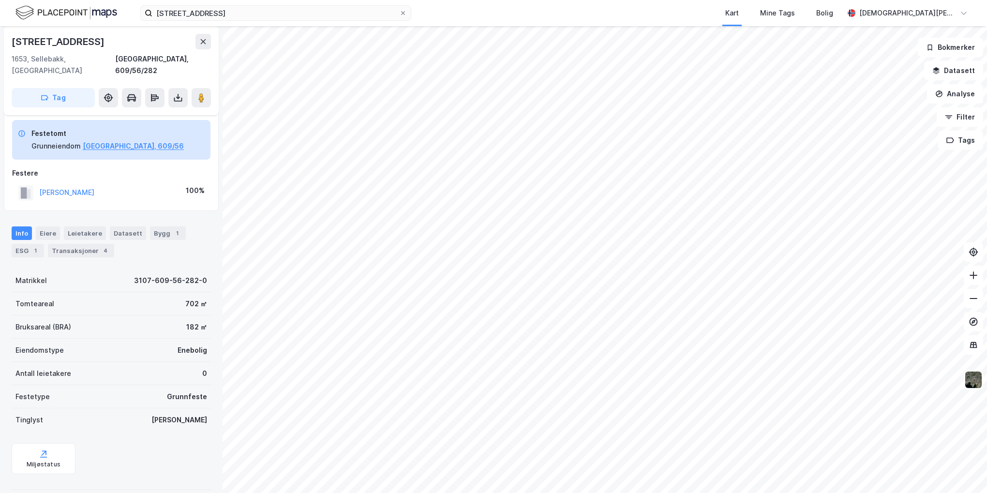
click at [970, 375] on img at bounding box center [973, 379] width 18 height 18
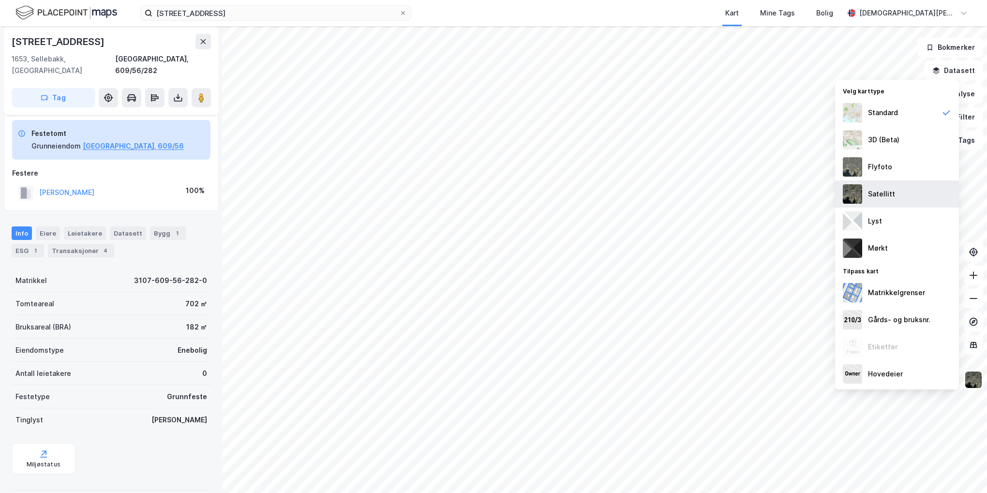
click at [894, 197] on div "Satellitt" at bounding box center [897, 193] width 124 height 27
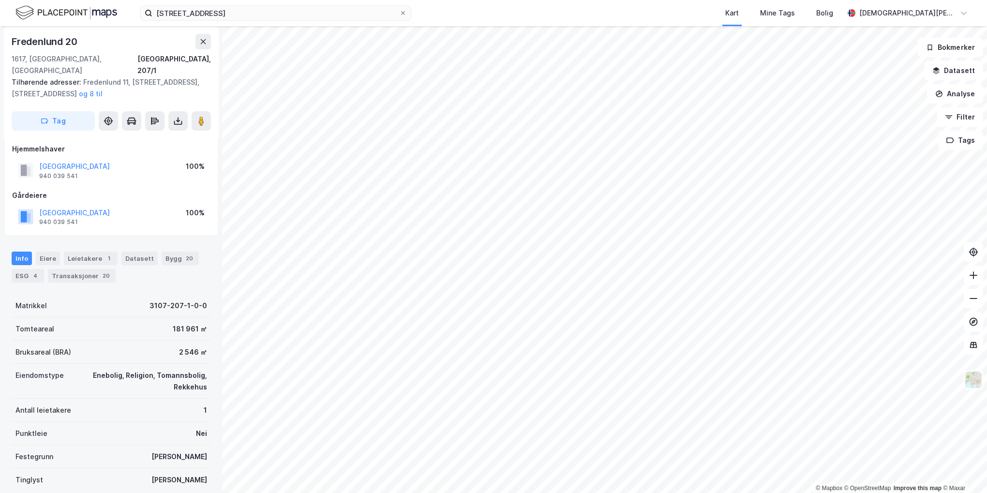
scroll to position [7, 0]
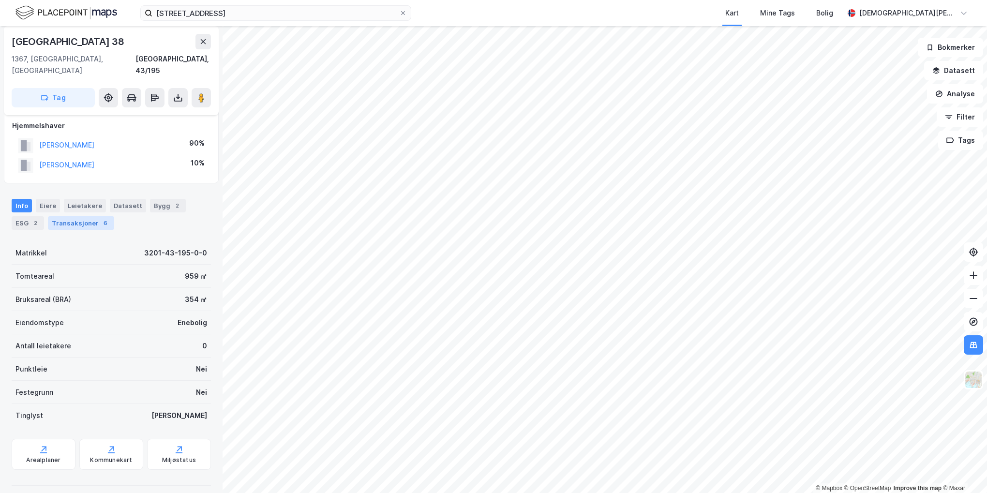
click at [95, 218] on div "Transaksjoner 6" at bounding box center [81, 223] width 66 height 14
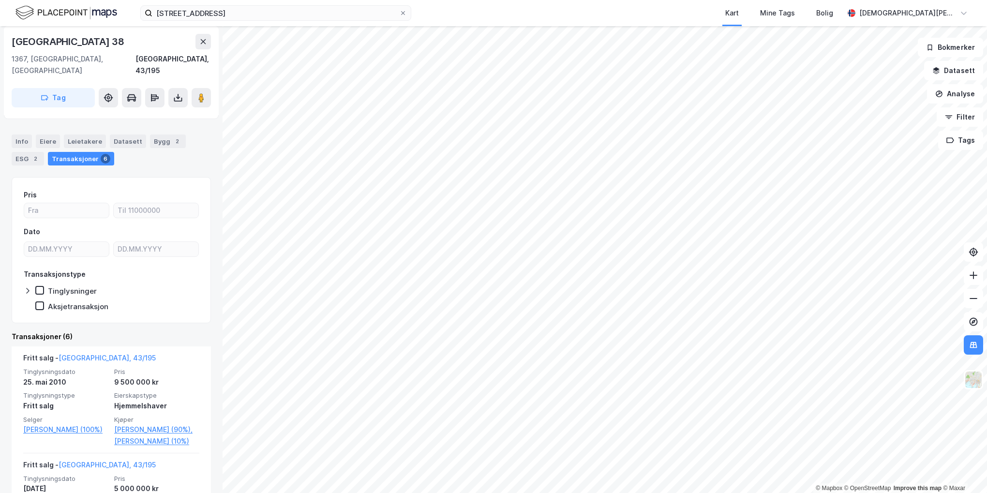
scroll to position [97, 0]
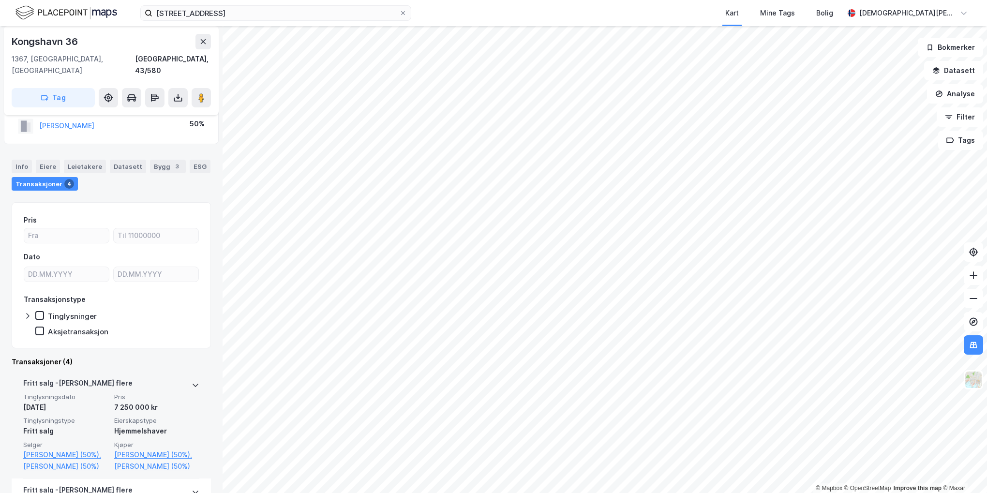
scroll to position [48, 0]
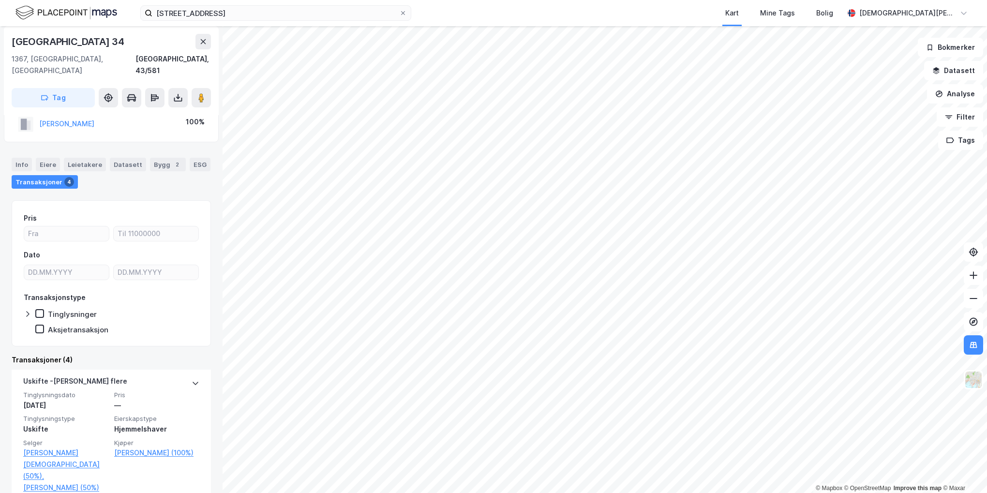
scroll to position [48, 0]
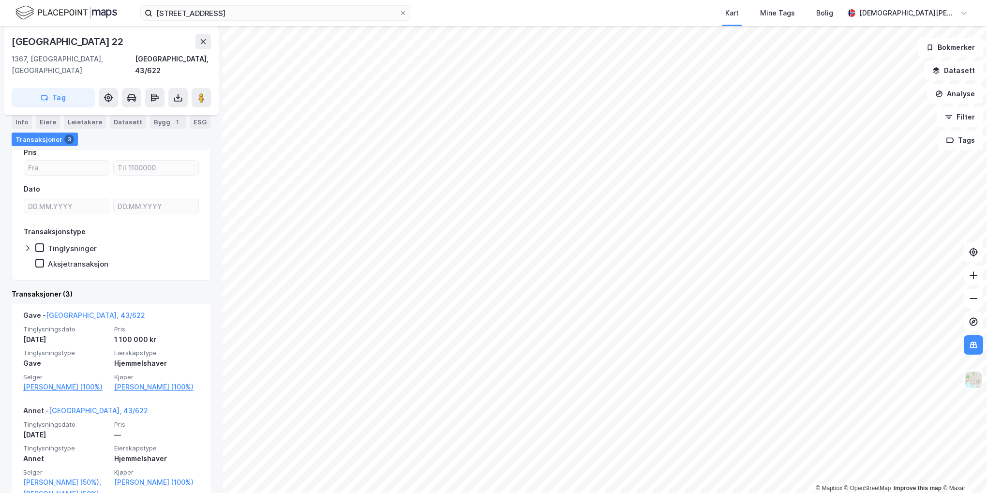
scroll to position [97, 0]
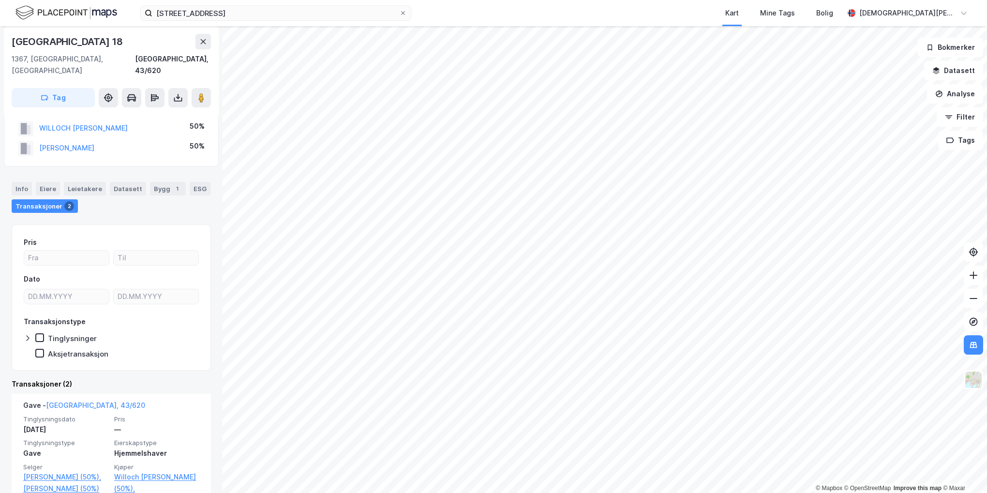
scroll to position [48, 0]
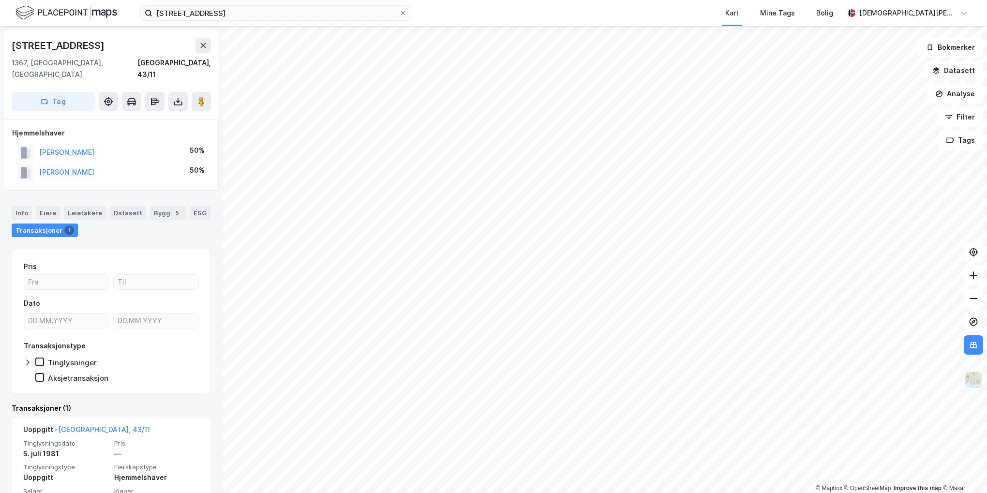
scroll to position [43, 0]
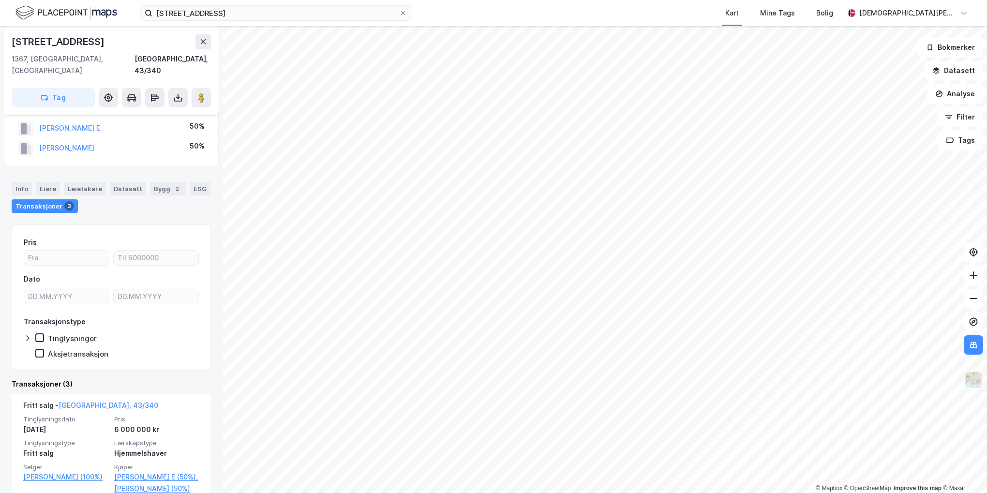
scroll to position [48, 0]
